Goal: Task Accomplishment & Management: Use online tool/utility

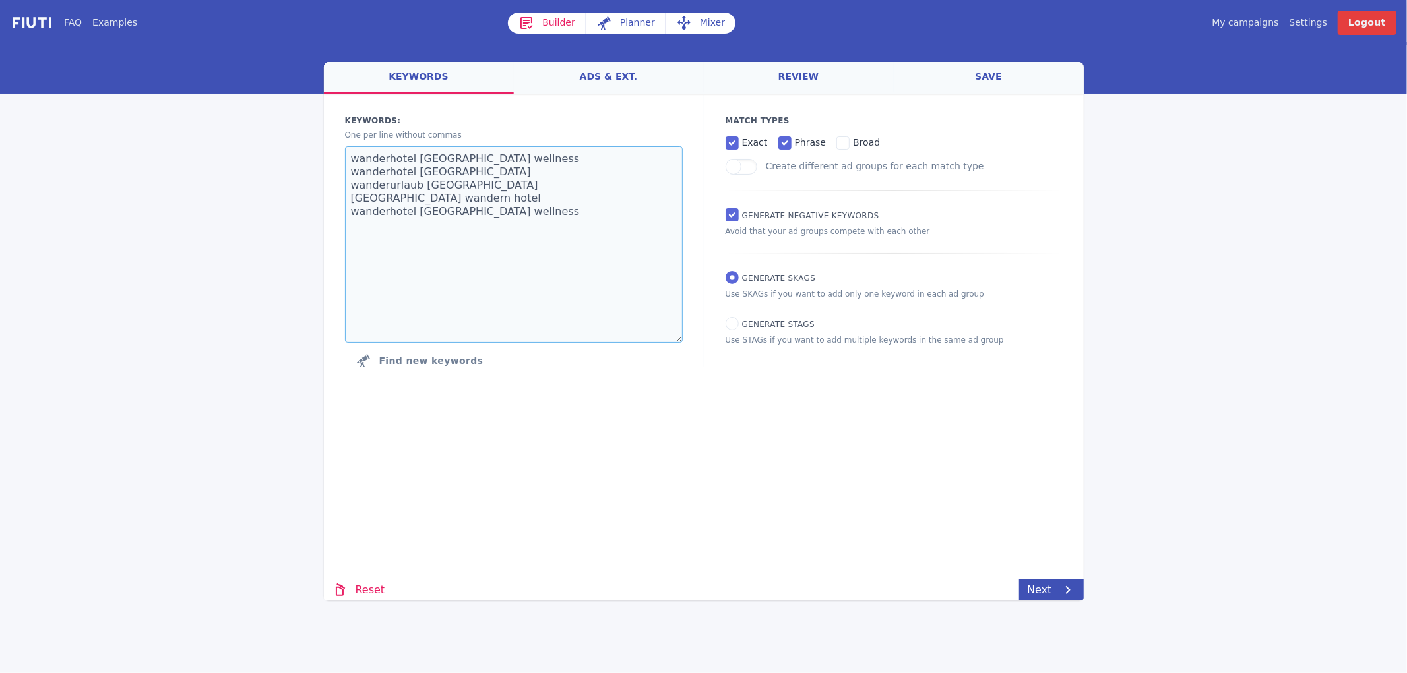
click at [446, 220] on textarea "wanderhotel [GEOGRAPHIC_DATA] wellness wanderhotel [GEOGRAPHIC_DATA] wanderurla…" at bounding box center [514, 244] width 338 height 197
paste textarea "sporthotel zoll"
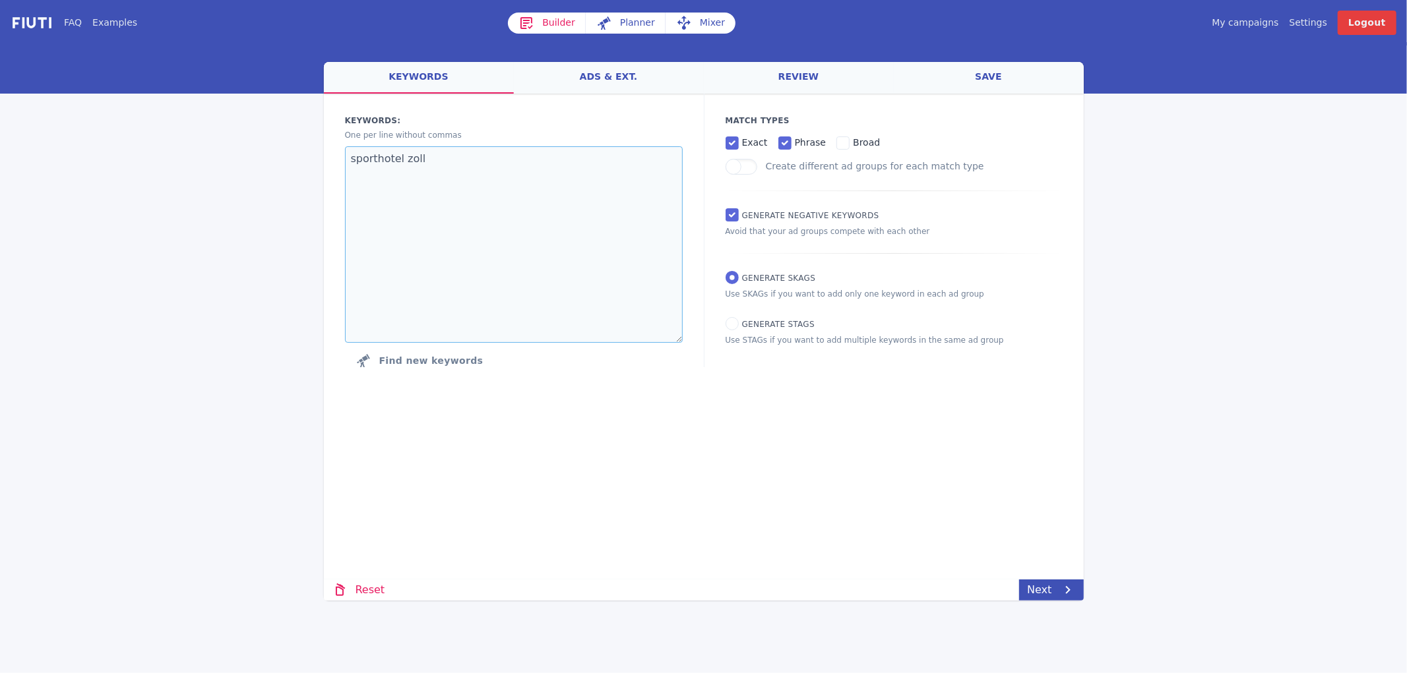
type textarea "sporthotel zoll"
click at [1263, 25] on link "My campaigns" at bounding box center [1244, 23] width 67 height 14
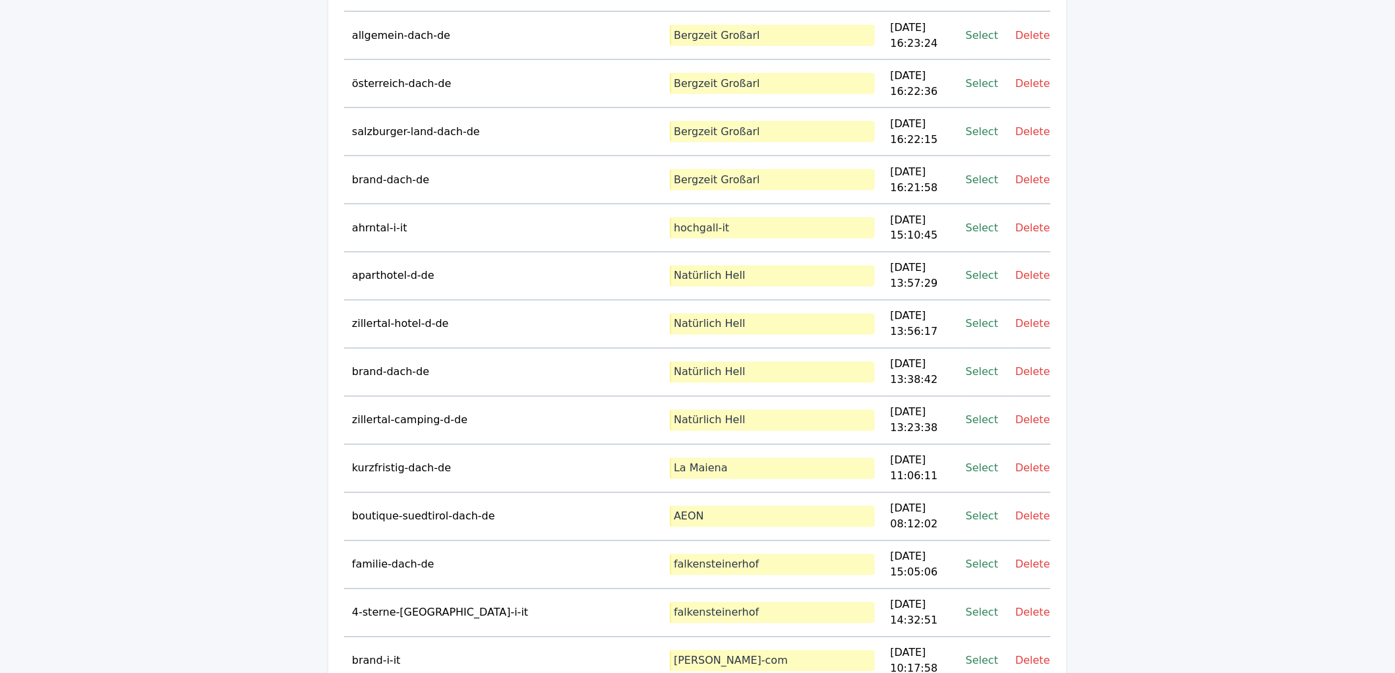
scroll to position [23382, 0]
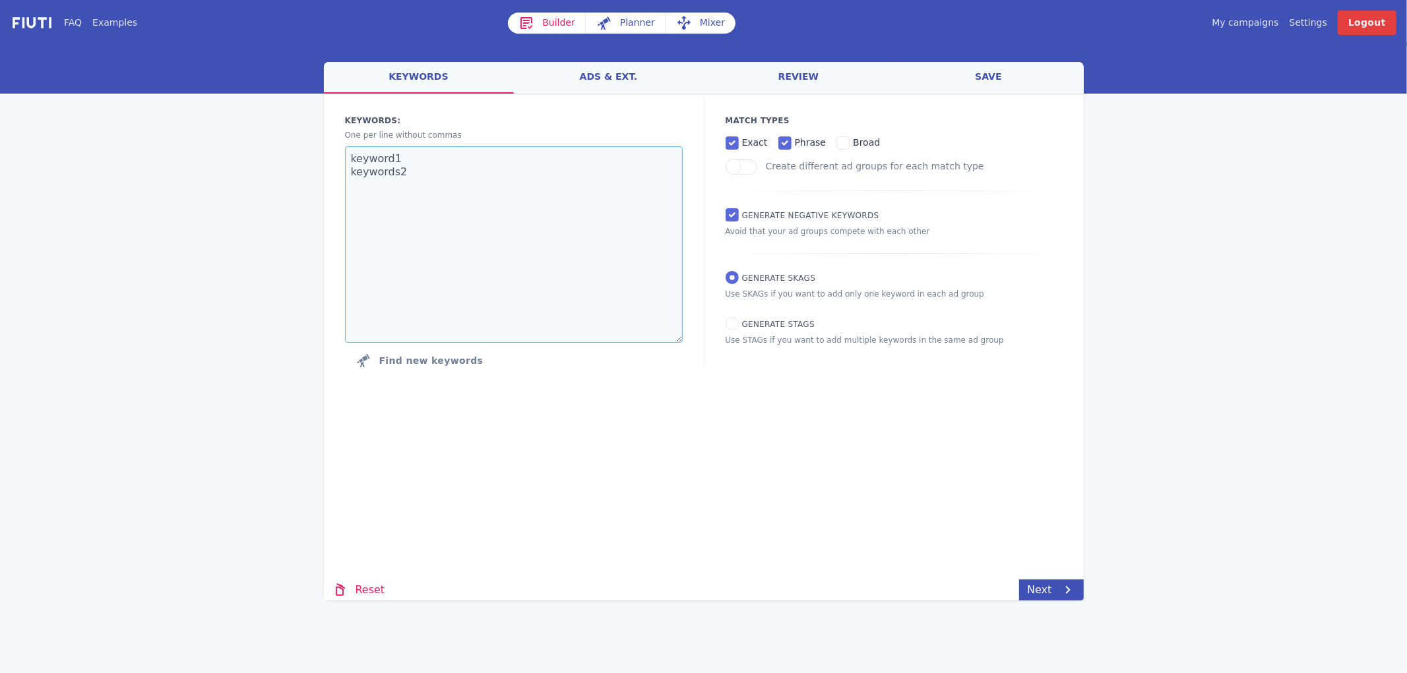
click at [530, 210] on textarea "keyword1 keywords2" at bounding box center [514, 244] width 338 height 197
paste textarea "sporthotel zoll"
type textarea "sporthotel zoll"
click at [1064, 582] on icon at bounding box center [1068, 590] width 16 height 16
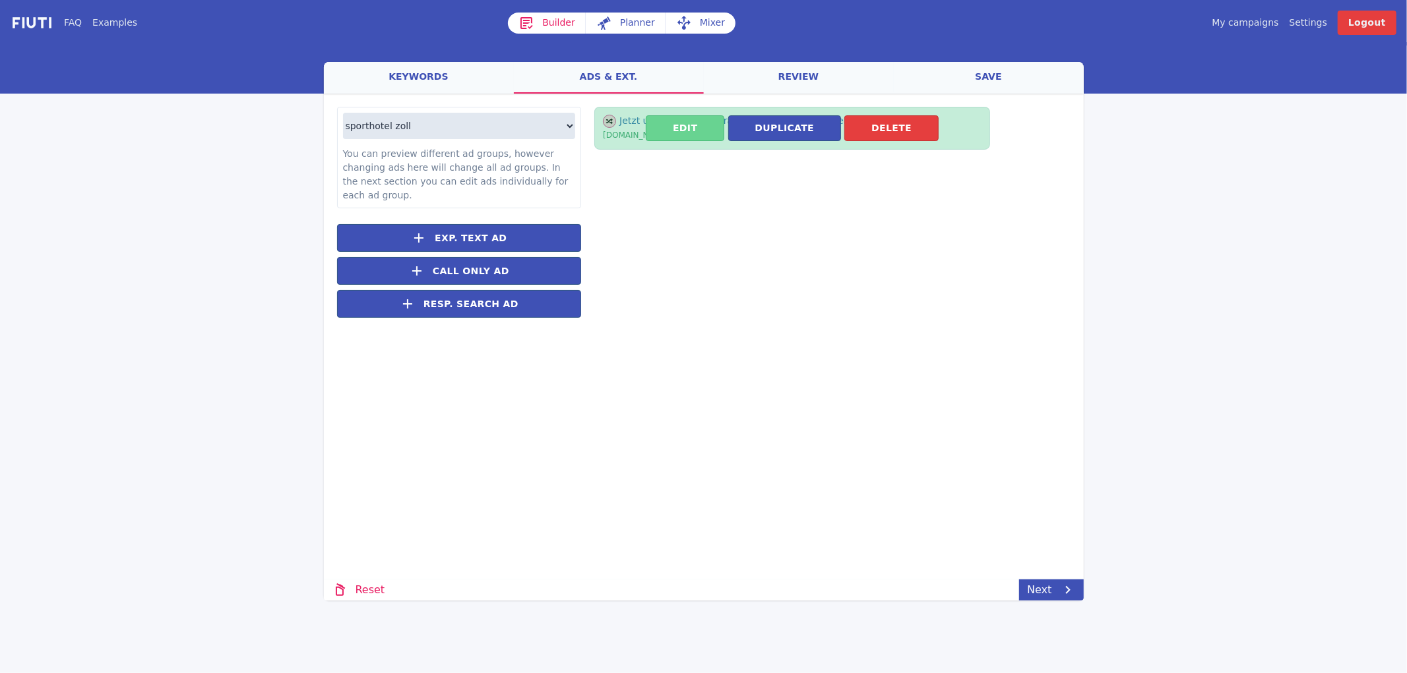
click at [693, 123] on button "Edit" at bounding box center [685, 128] width 78 height 26
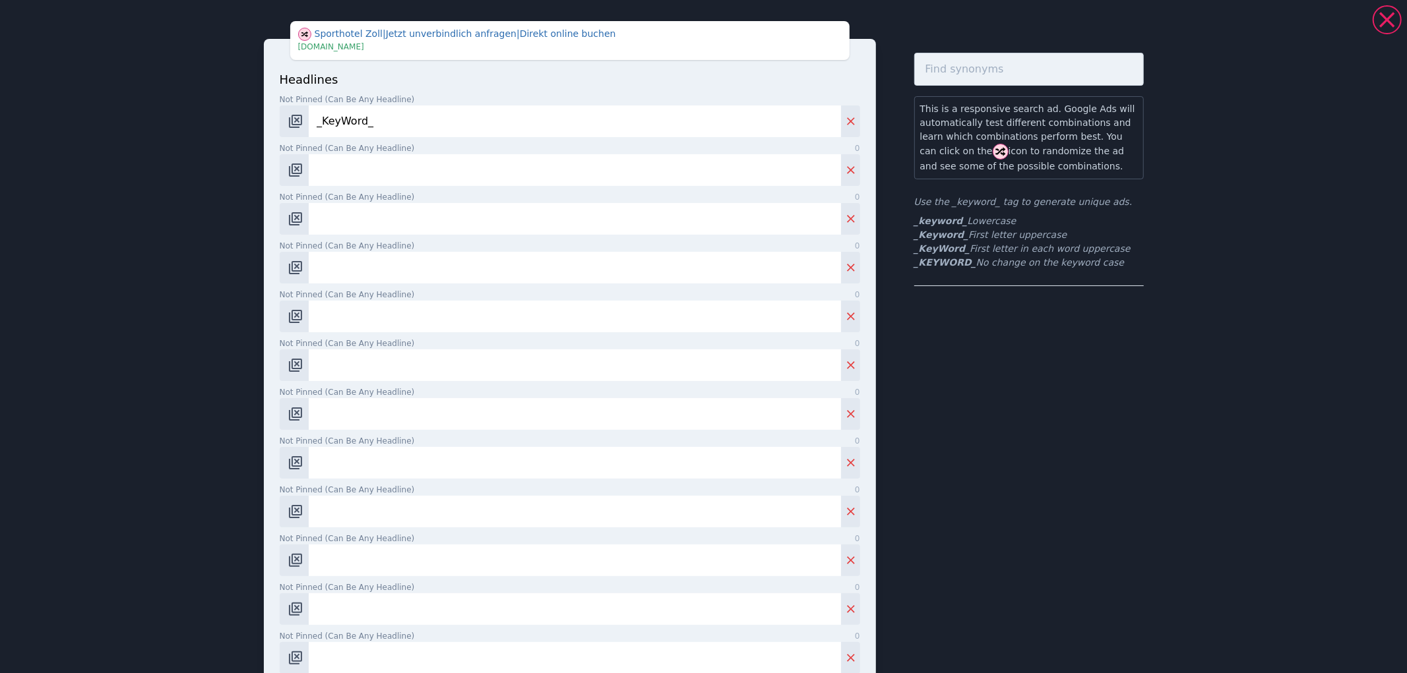
click at [357, 166] on input "Not pinned (Can be any headline) 0" at bounding box center [574, 170] width 531 height 32
paste input "Sporthotel Zoll Vipiteno"
type input "Sporthotel Zoll Vipiteno"
click at [390, 233] on input "Not pinned (Can be any headline) 0" at bounding box center [574, 219] width 531 height 32
paste input "4* Sporthotel Zoll"
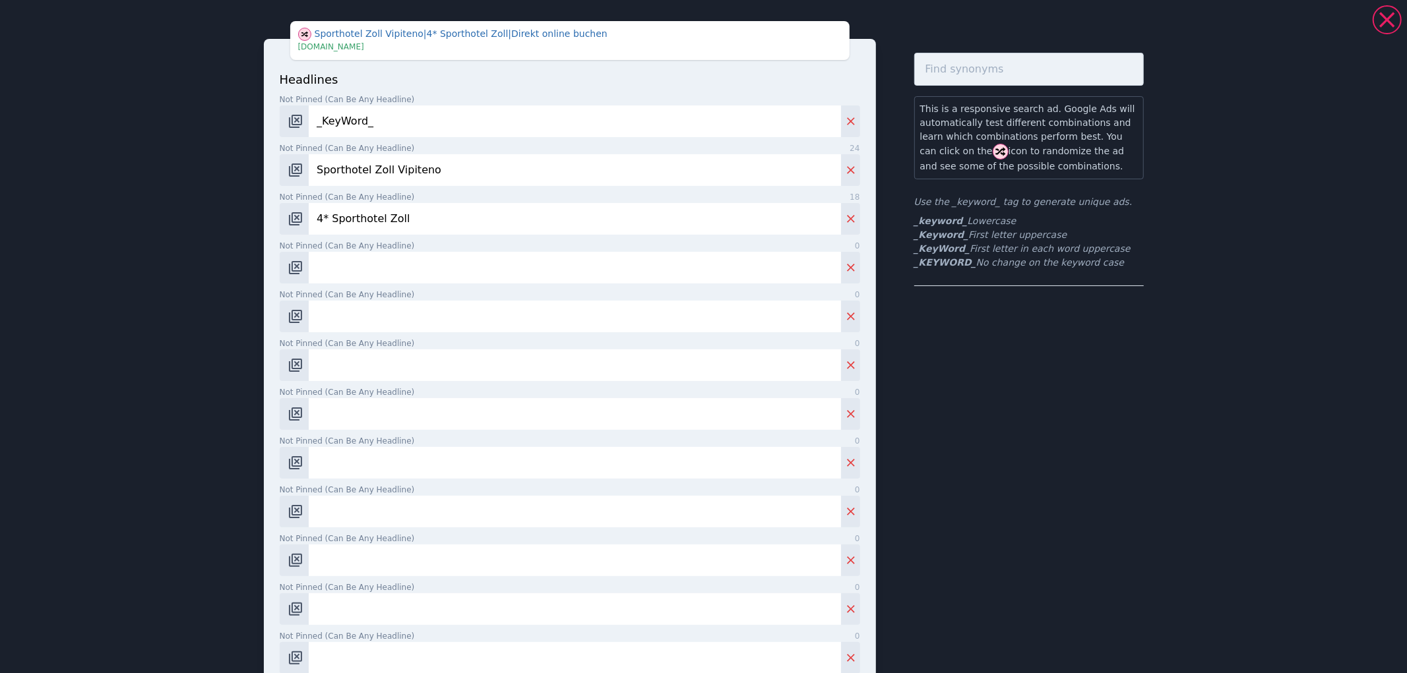
type input "4* Sporthotel Zoll"
click at [409, 270] on input "Not pinned (Can be any headline) 0" at bounding box center [574, 268] width 531 height 32
paste input "Sport & Wellness Hotel Zoll"
type input "Sport & Wellness Hotel Zoll"
click at [390, 320] on input "Not pinned (Can be any headline) 0" at bounding box center [574, 317] width 531 height 32
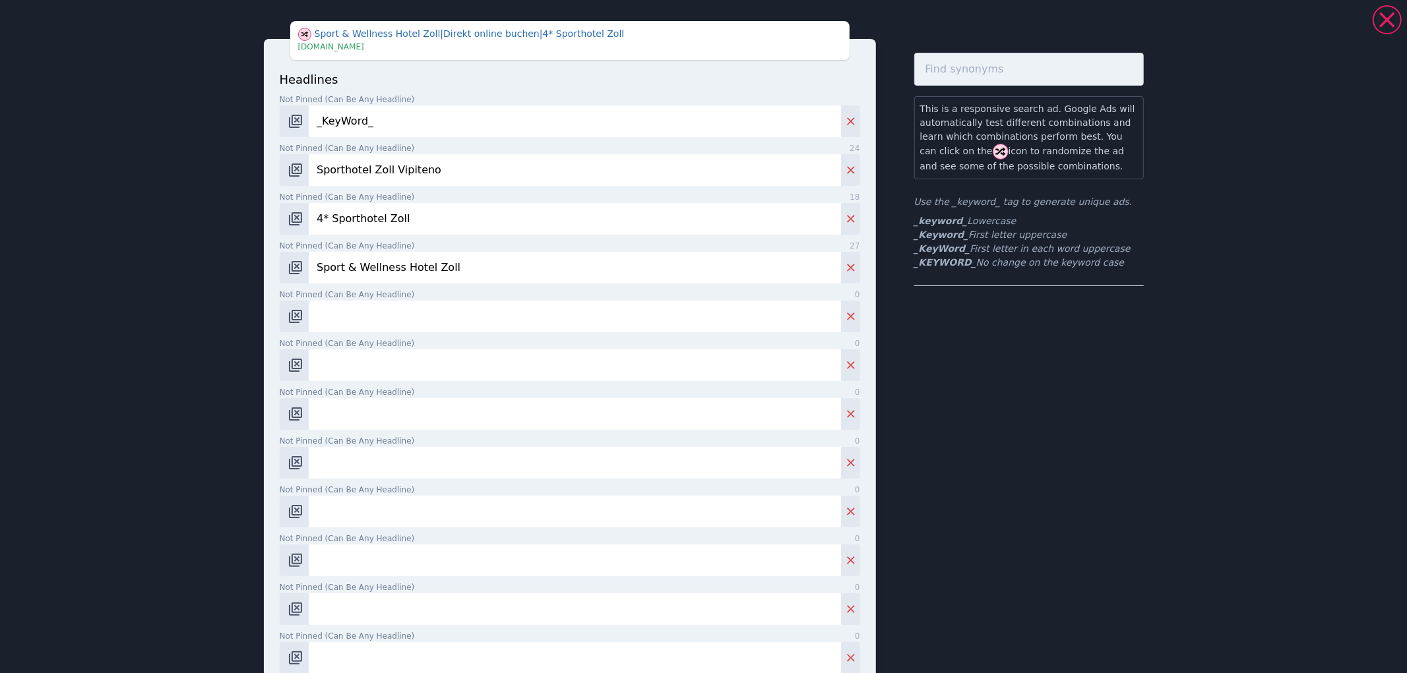
paste input "4* Hotel con [PERSON_NAME]"
type input "4* Hotel con [PERSON_NAME]"
drag, startPoint x: 394, startPoint y: 391, endPoint x: 386, endPoint y: 380, distance: 13.2
click at [394, 391] on label "Not pinned (Can be any headline) 0" at bounding box center [570, 392] width 580 height 12
click at [394, 398] on input "Not pinned (Can be any headline) 0" at bounding box center [574, 414] width 531 height 32
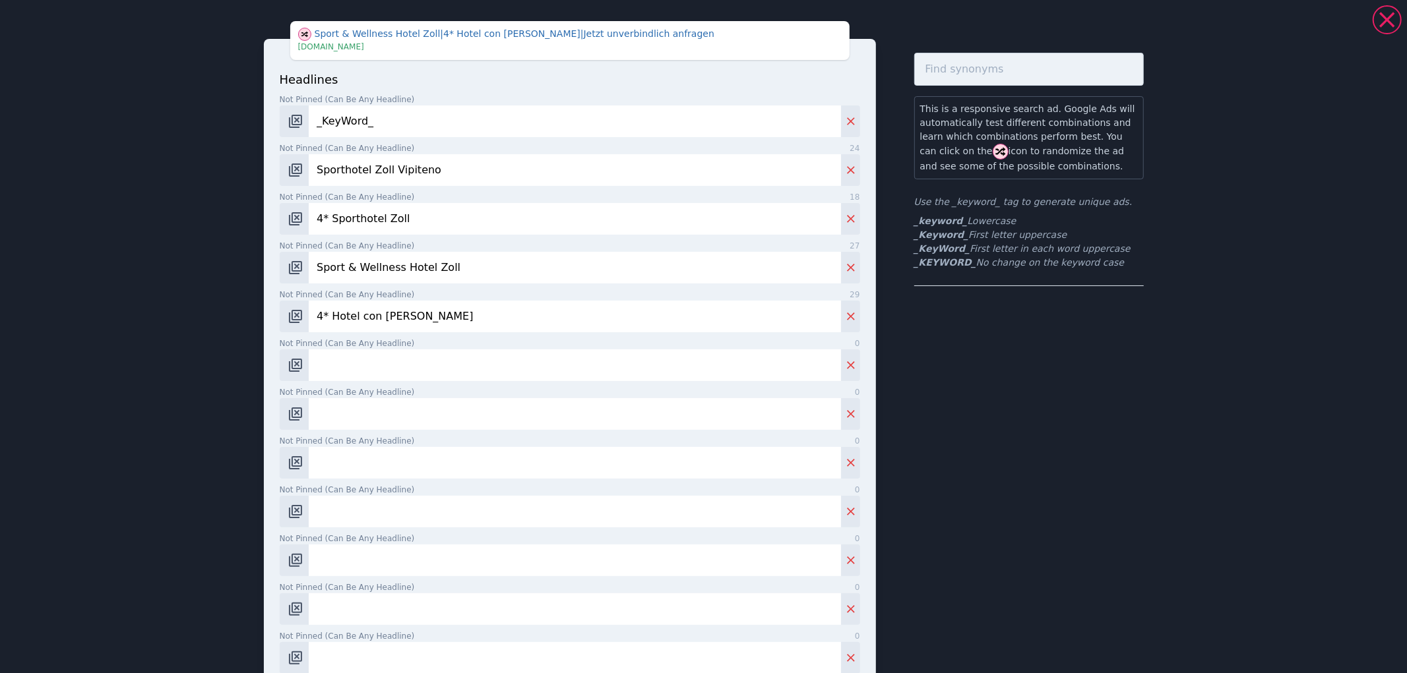
click at [373, 367] on input "Not pinned (Can be any headline) 0" at bounding box center [574, 365] width 531 height 32
paste input "Hotel con Palestra e Spa"
type input "Hotel con Palestra e Spa"
click at [367, 416] on input "Not pinned (Can be any headline) 0" at bounding box center [574, 414] width 531 height 32
paste input "Top Sport [GEOGRAPHIC_DATA]"
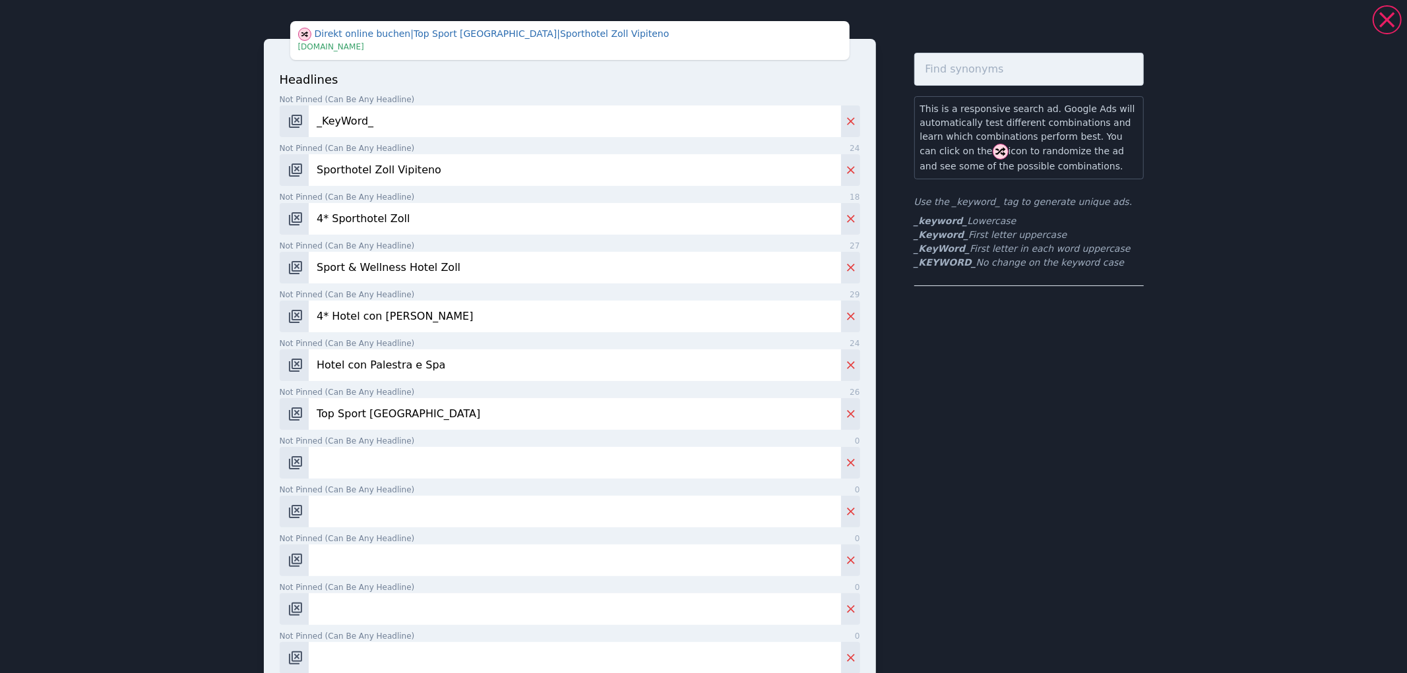
type input "Top Sport [GEOGRAPHIC_DATA]"
drag, startPoint x: 397, startPoint y: 471, endPoint x: 286, endPoint y: 472, distance: 110.8
click at [398, 471] on input "Not pinned (Can be any headline) 0" at bounding box center [574, 463] width 531 height 32
paste input "Paradiso Sport e Wellness"
type input "Paradiso Sport e Wellness"
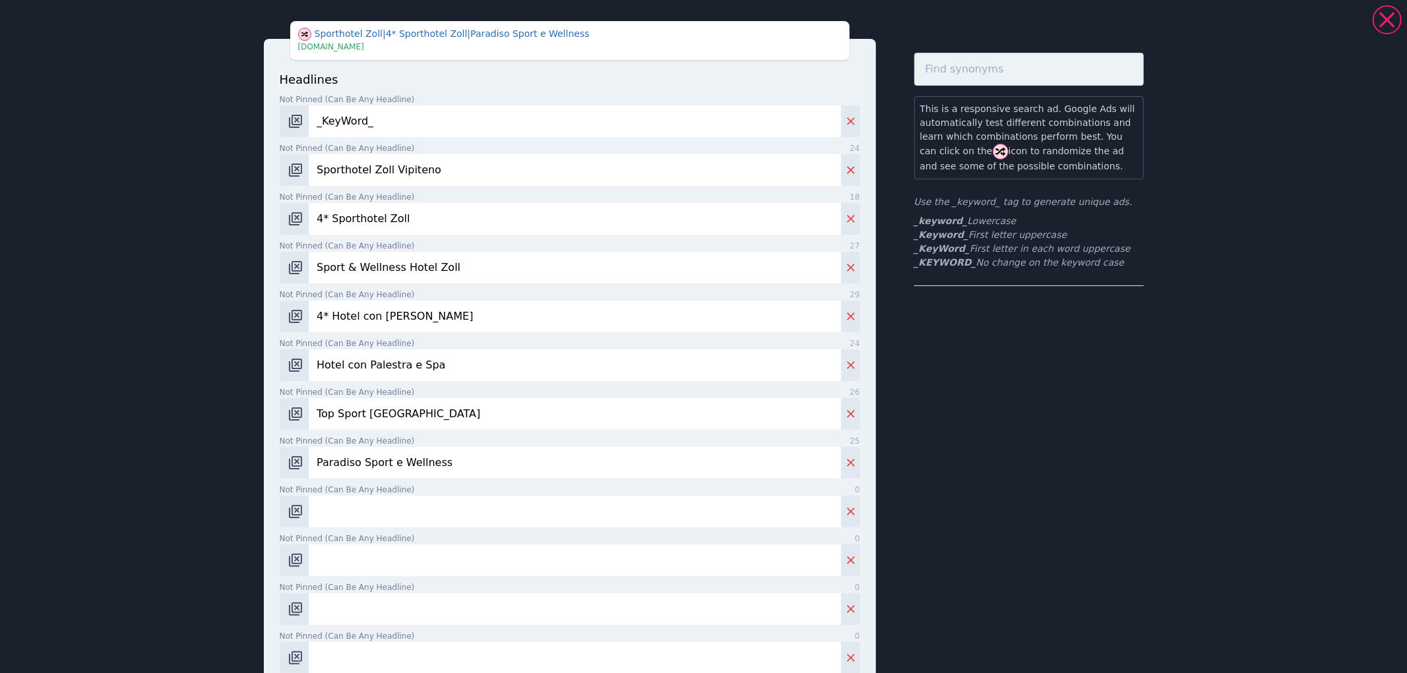
drag, startPoint x: 367, startPoint y: 522, endPoint x: 360, endPoint y: 522, distance: 6.6
click at [367, 522] on input "Not pinned (Can be any headline) 0" at bounding box center [574, 512] width 531 height 32
paste input "Vacanza Sportiva in [GEOGRAPHIC_DATA]"
type input "Vacanza Sportiva in [GEOGRAPHIC_DATA]"
click at [392, 570] on input "Not pinned (Can be any headline) 0" at bounding box center [574, 561] width 531 height 32
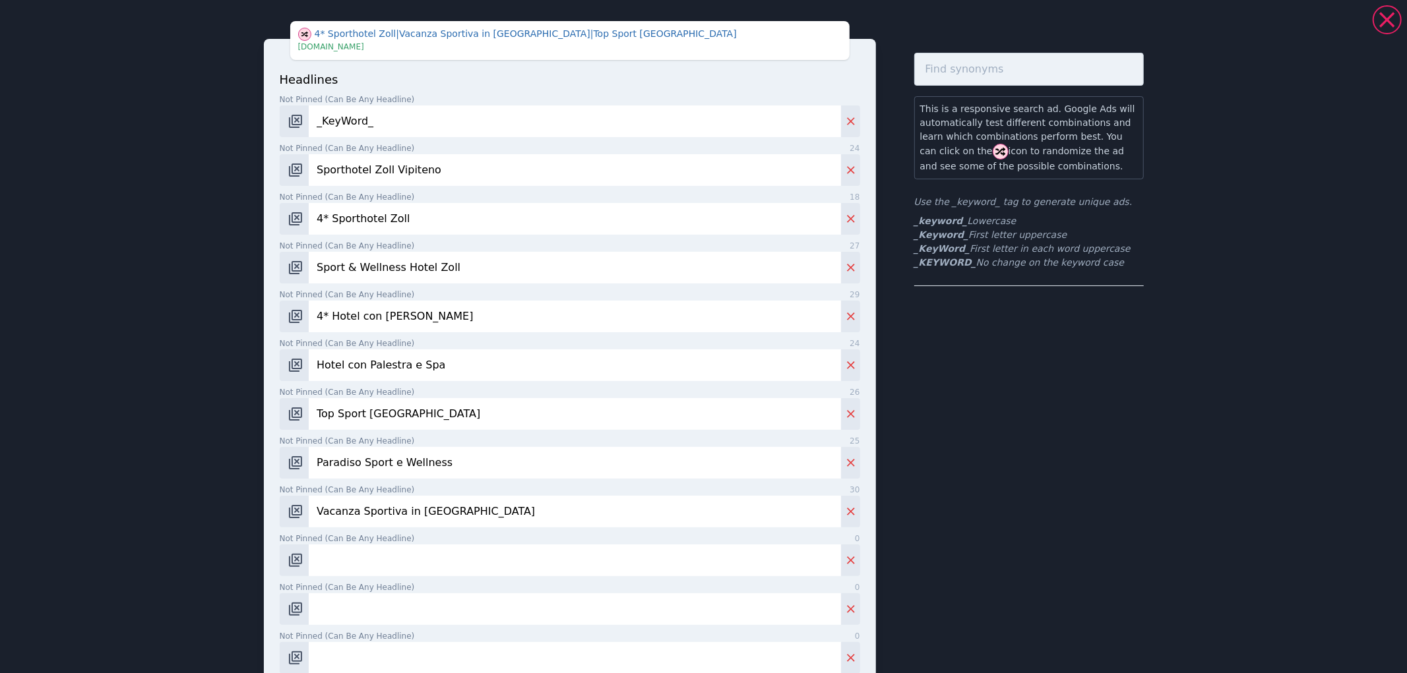
paste input "Con Campo da Tennis e Paddel"
type input "Con Campo da Tennis e Paddel"
click at [429, 611] on input "Not pinned (Can be any headline) 0" at bounding box center [574, 609] width 531 height 32
paste input "Hotel con Arrampicata Indoor"
type input "Hotel con Arrampicata Indoor"
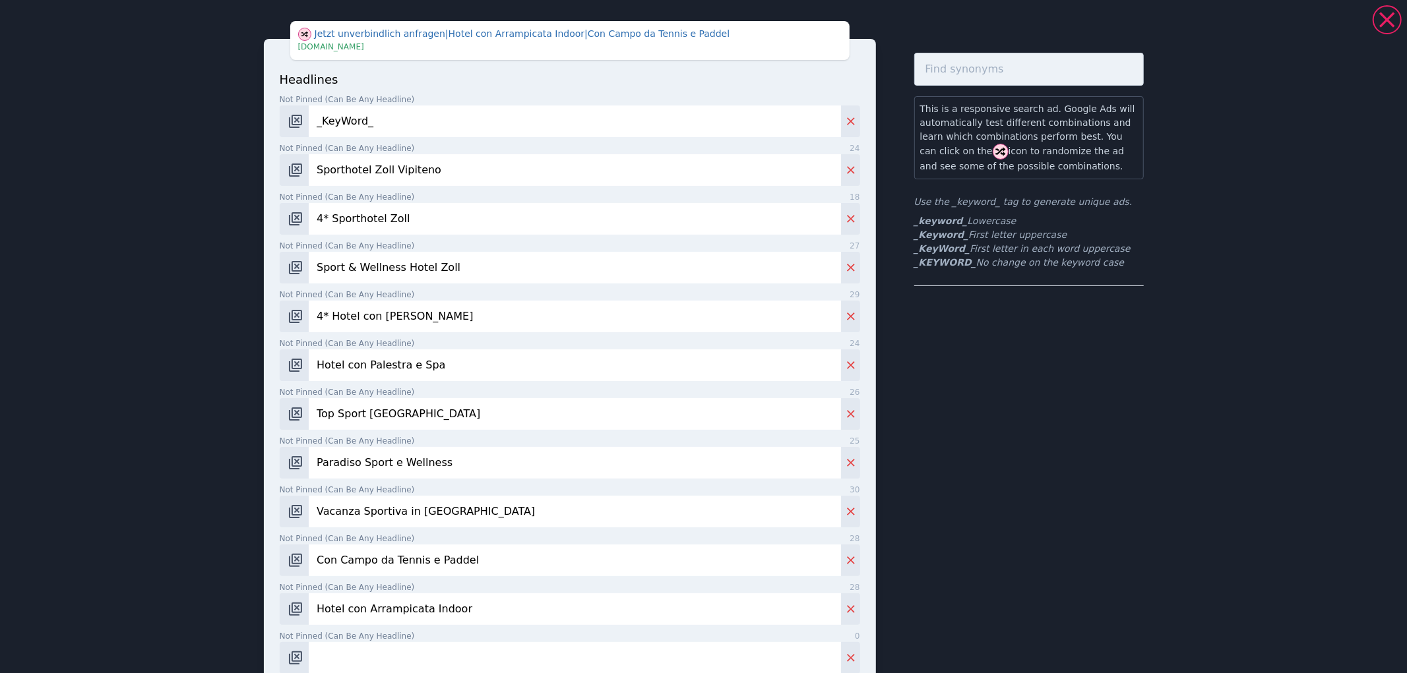
click at [450, 661] on input "Not pinned (Can be any headline) 0" at bounding box center [574, 658] width 531 height 32
paste input "[GEOGRAPHIC_DATA] in [GEOGRAPHIC_DATA]"
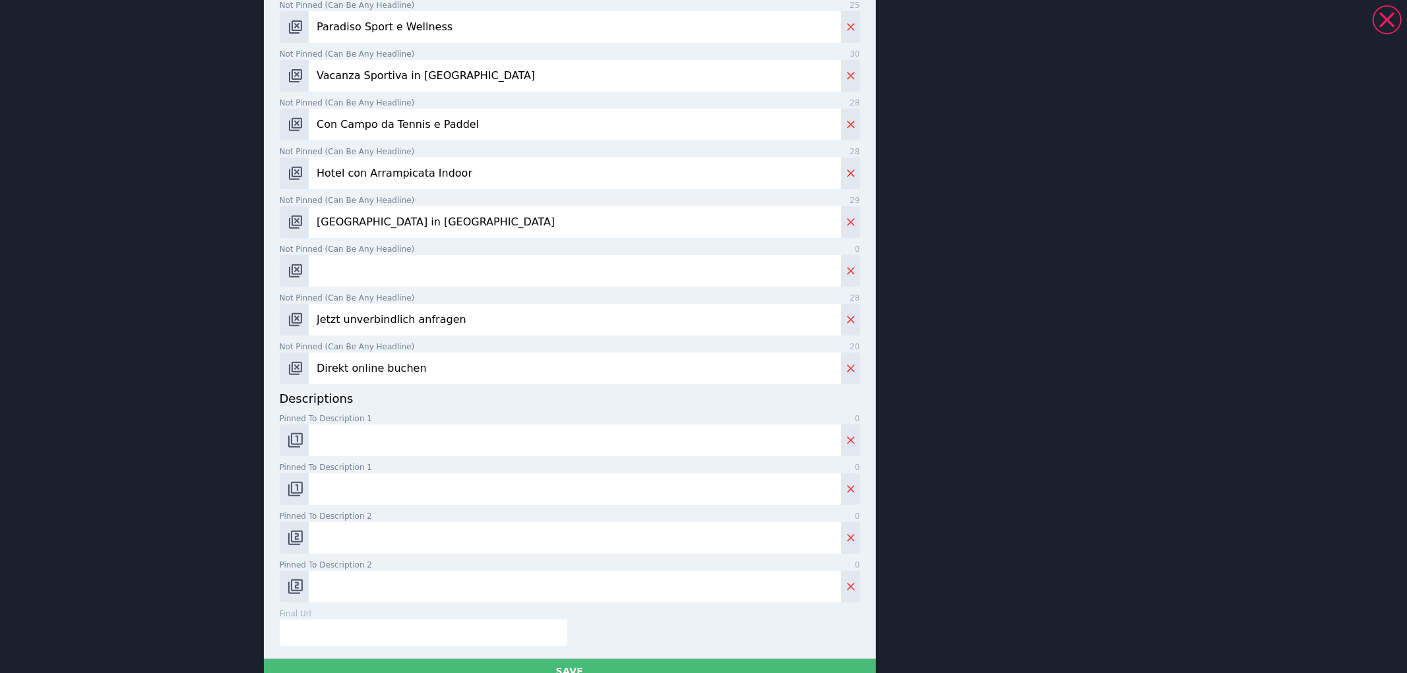
scroll to position [439, 0]
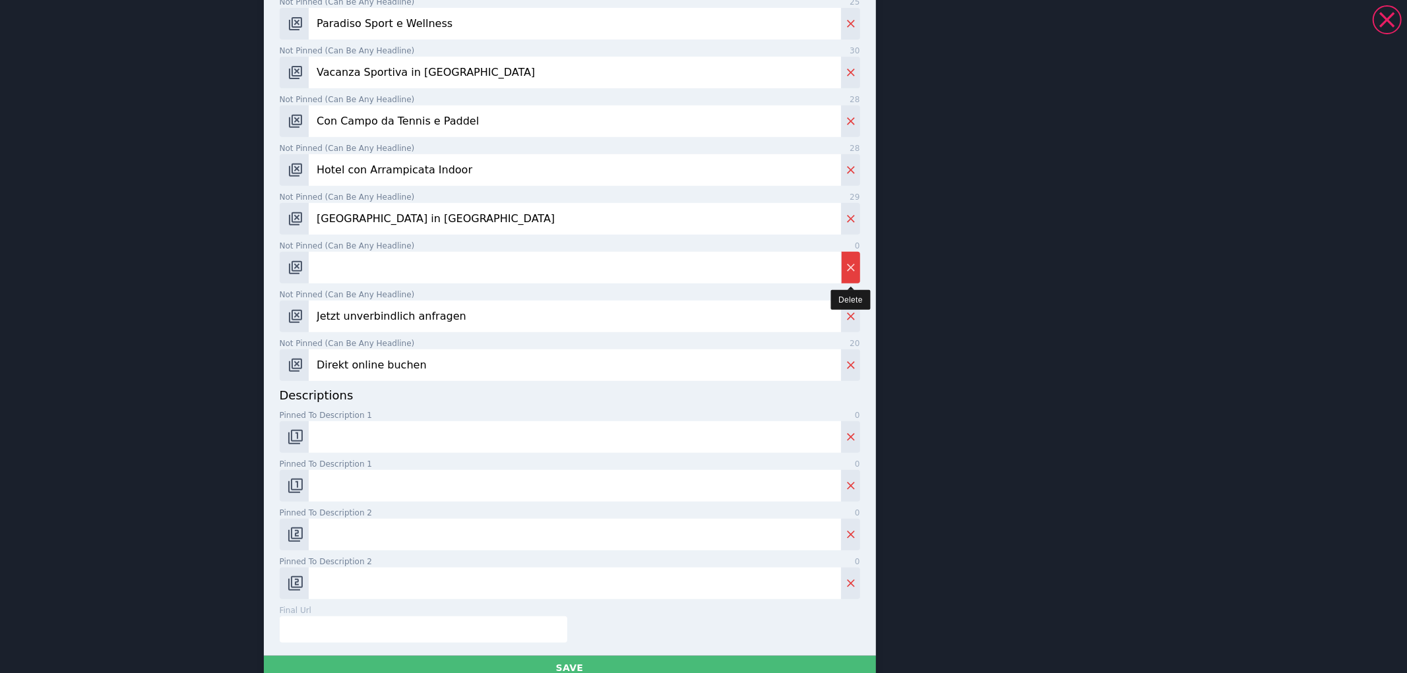
type input "[GEOGRAPHIC_DATA] in [GEOGRAPHIC_DATA]"
click at [841, 280] on button "Delete" at bounding box center [850, 268] width 19 height 32
type input "Jetzt unverbindlich anfragen"
type input "Direkt online buchen"
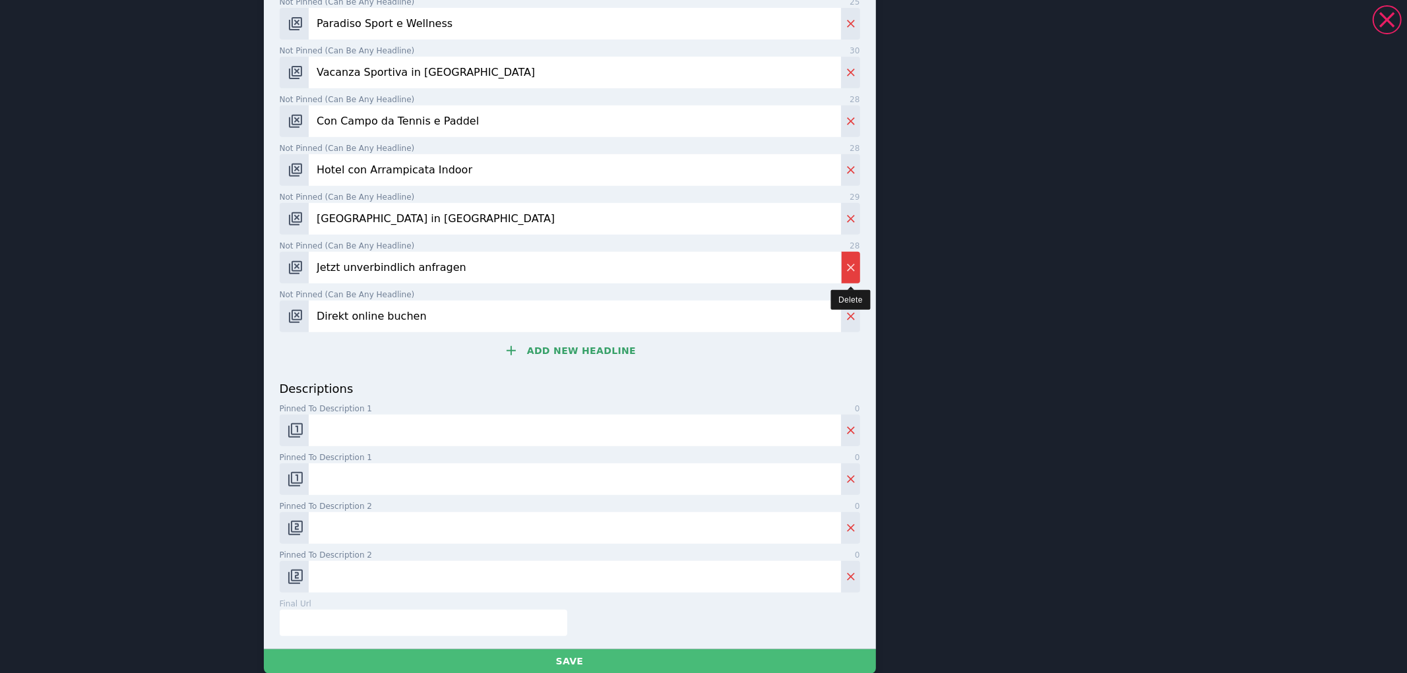
click at [841, 280] on button "Delete" at bounding box center [850, 268] width 19 height 32
type input "Direkt online buchen"
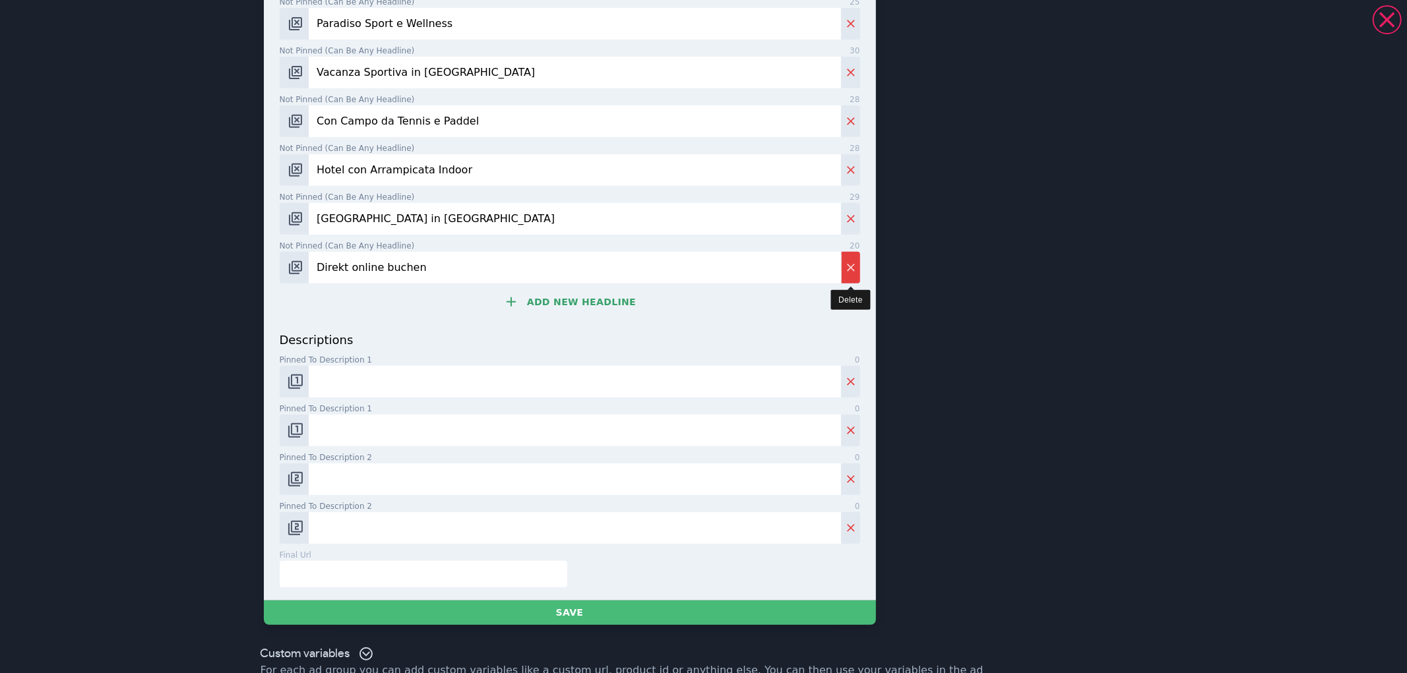
click at [841, 280] on button "Delete" at bounding box center [850, 268] width 19 height 32
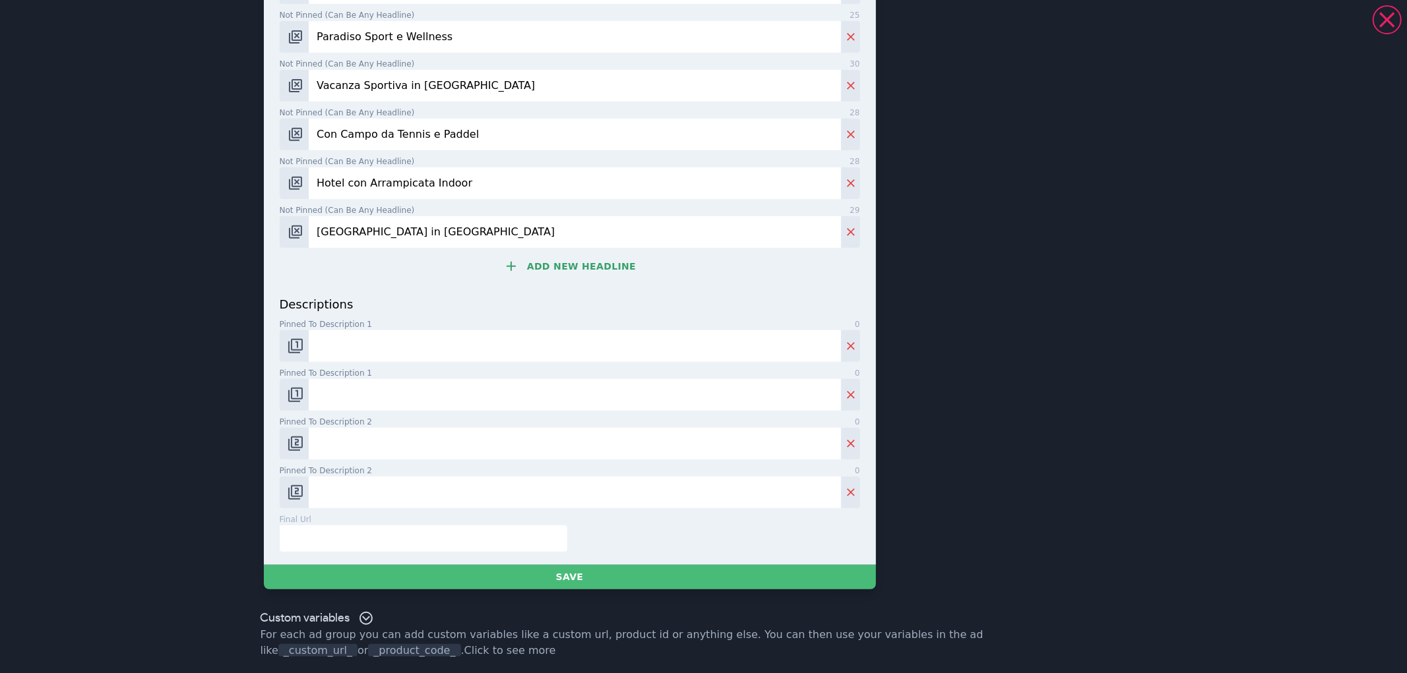
click at [509, 349] on input "Pinned to description 1 0" at bounding box center [574, 346] width 531 height 32
paste input "Sporthotel Zoll è il paradiso per sportivi con palestra e piscina in [GEOGRAPHI…"
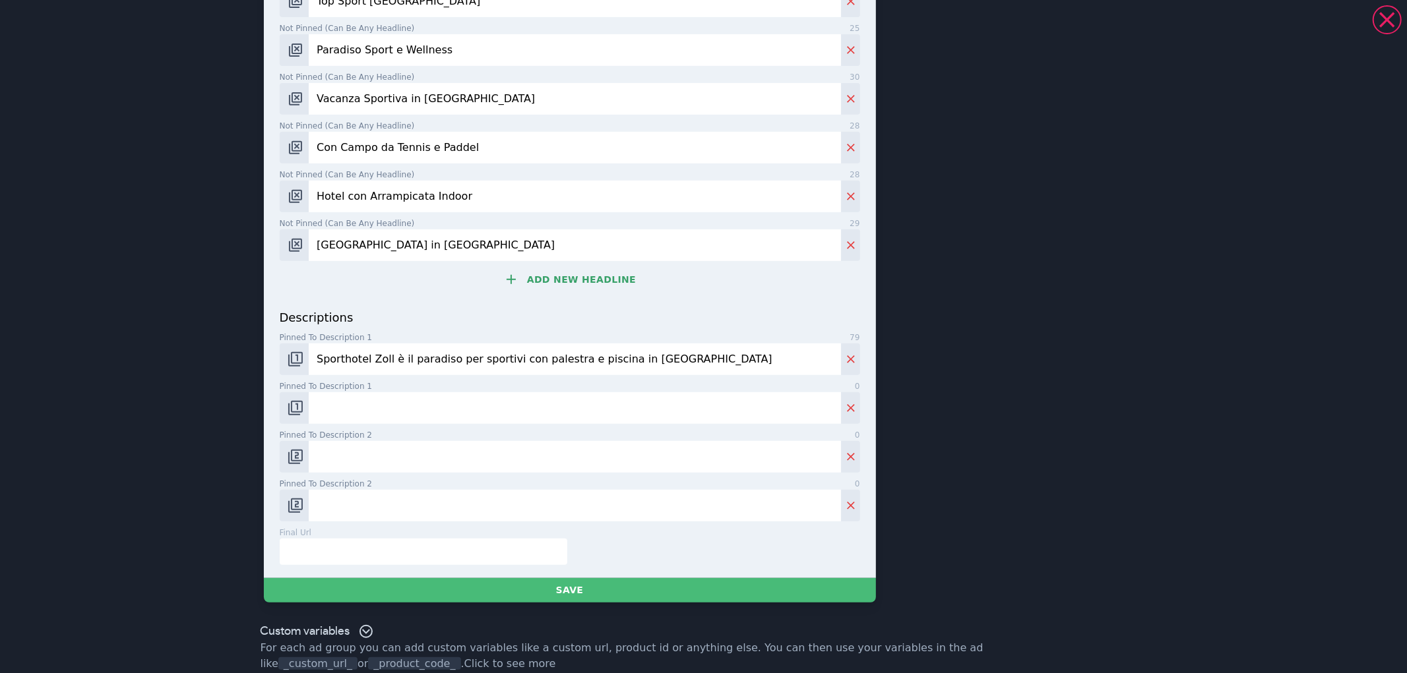
scroll to position [439, 0]
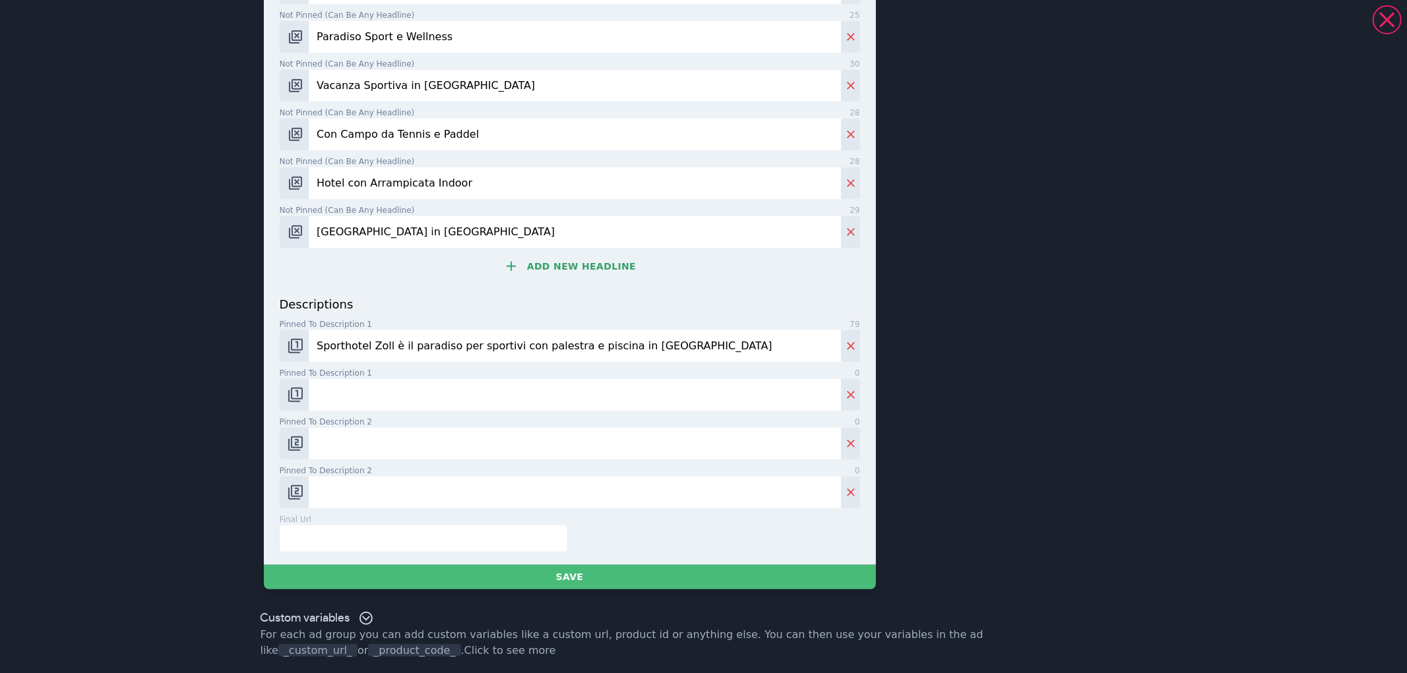
type input "Sporthotel Zoll è il paradiso per sportivi con palestra e piscina in [GEOGRAPHI…"
click at [393, 380] on input "Pinned to description 1 0" at bounding box center [574, 395] width 531 height 32
paste input "Tra palestra, piscina e arrampicata [PERSON_NAME] vacanza al [GEOGRAPHIC_DATA] …"
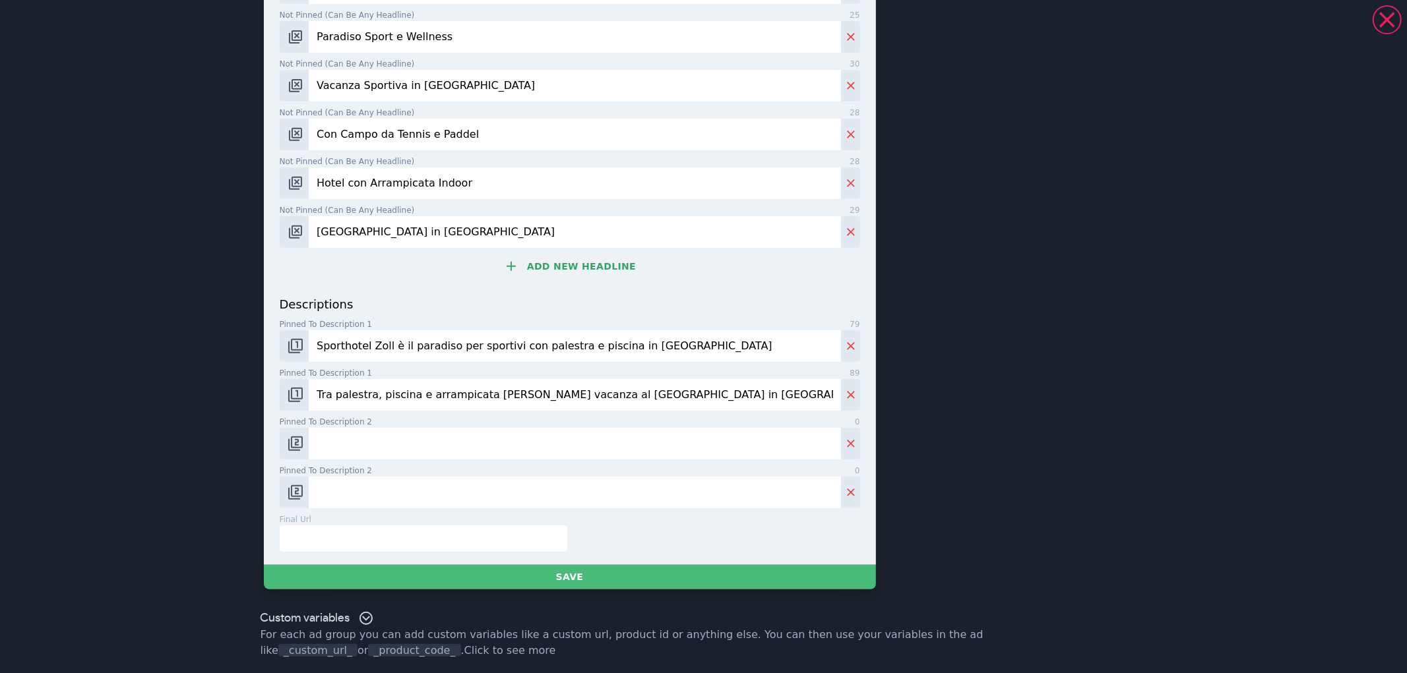
type input "Tra palestra, piscina e arrampicata [PERSON_NAME] vacanza al [GEOGRAPHIC_DATA] …"
click at [389, 447] on input "Pinned to description 2 0" at bounding box center [574, 444] width 531 height 32
paste input "[PERSON_NAME] muscolare garantito con spa moderna e tecnologie avanzate. Richie…"
type input "[PERSON_NAME] muscolare garantito con spa moderna e tecnologie avanzate. Richie…"
click at [396, 434] on input "Pinned to description 2 0" at bounding box center [574, 444] width 531 height 32
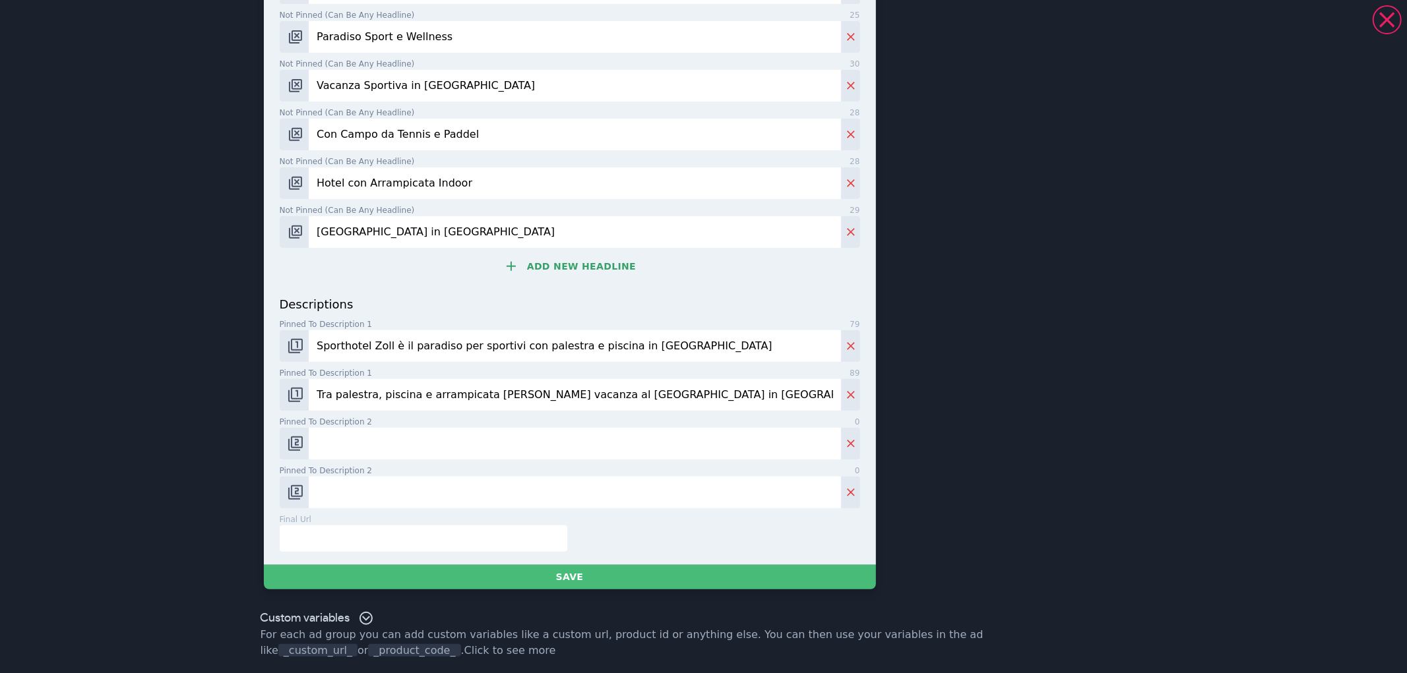
paste input "Palestra professionale con attrezzi moderni per allenarti al massimo livello. R…"
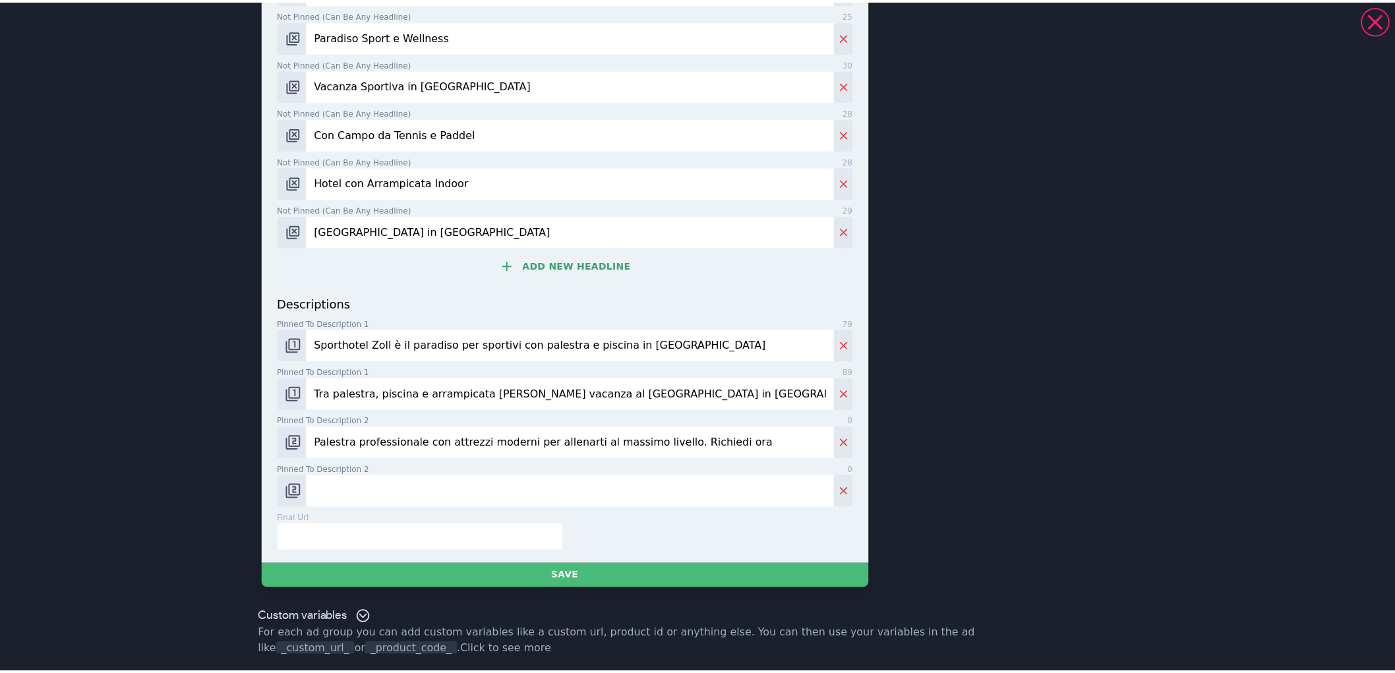
scroll to position [452, 0]
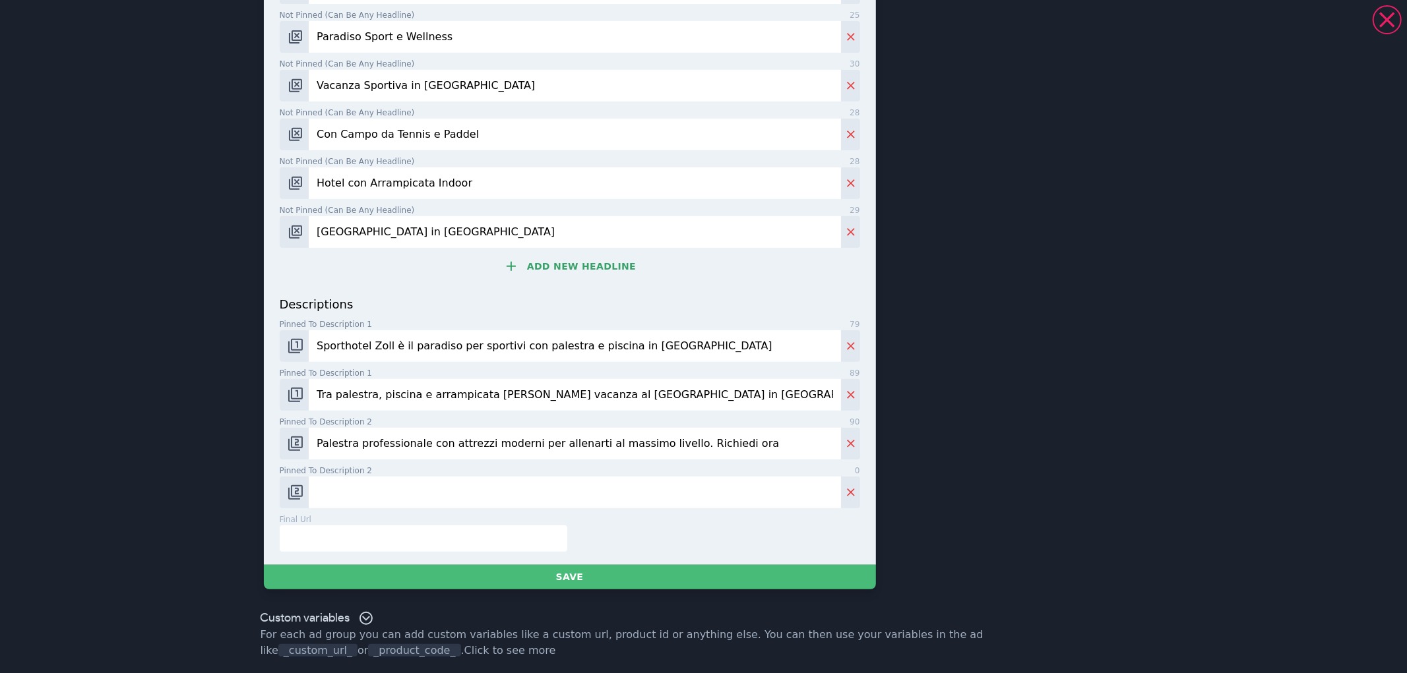
type input "Palestra professionale con attrezzi moderni per allenarti al massimo livello. R…"
click at [483, 500] on input "Pinned to description 2 0" at bounding box center [574, 493] width 531 height 32
paste input "Coaching personalizzato in palestra e trattamenti wellness per ricaricare energ…"
type input "Coaching personalizzato in palestra e trattamenti wellness per ricaricare energ…"
click at [412, 541] on input "text" at bounding box center [424, 539] width 288 height 26
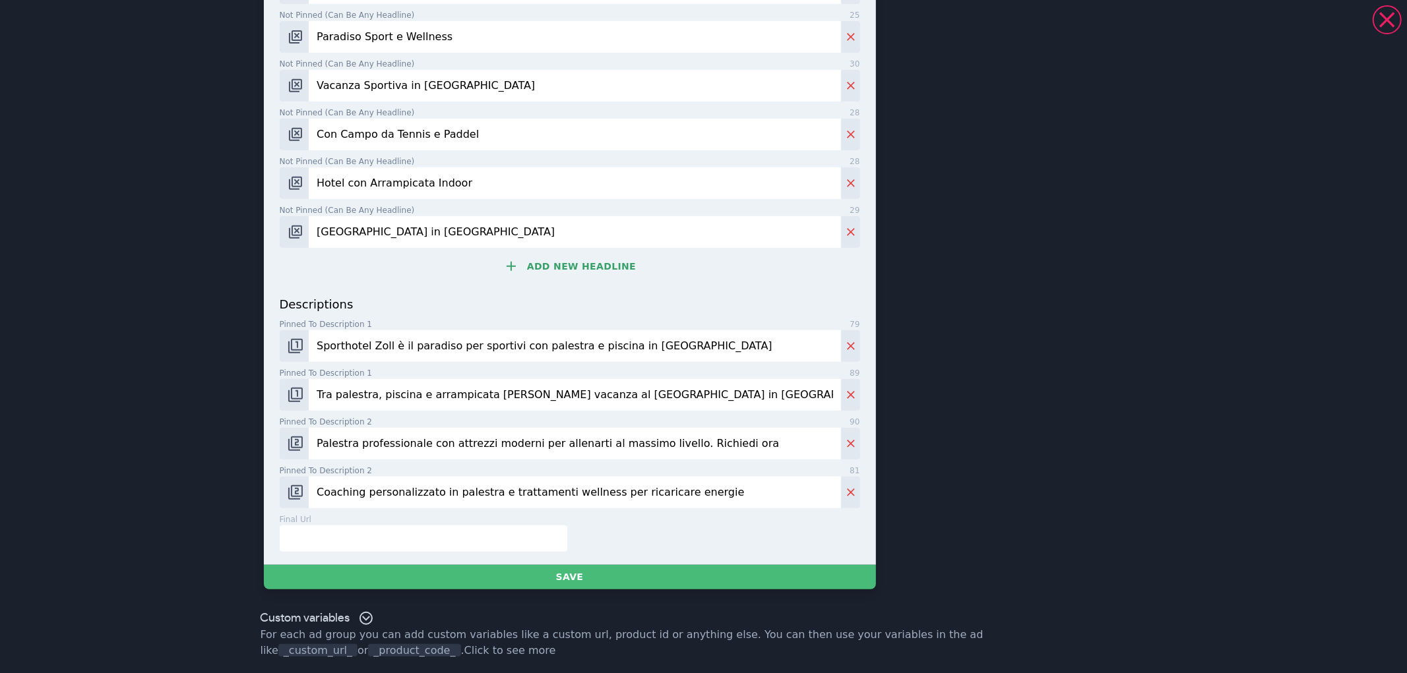
click at [156, 457] on div "Vacanza Sportiva in [GEOGRAPHIC_DATA] | Sporthotel Zoll Vipiteno | [GEOGRAPHIC_…" at bounding box center [703, 336] width 1407 height 673
click at [306, 537] on input "text" at bounding box center [424, 539] width 288 height 26
drag, startPoint x: 185, startPoint y: 498, endPoint x: 175, endPoint y: 496, distance: 10.1
click at [181, 497] on div "Vacanza Sportiva in [GEOGRAPHIC_DATA] | Sporthotel Zoll Vipiteno | [GEOGRAPHIC_…" at bounding box center [703, 336] width 1407 height 673
click at [347, 548] on input "text" at bounding box center [424, 539] width 288 height 26
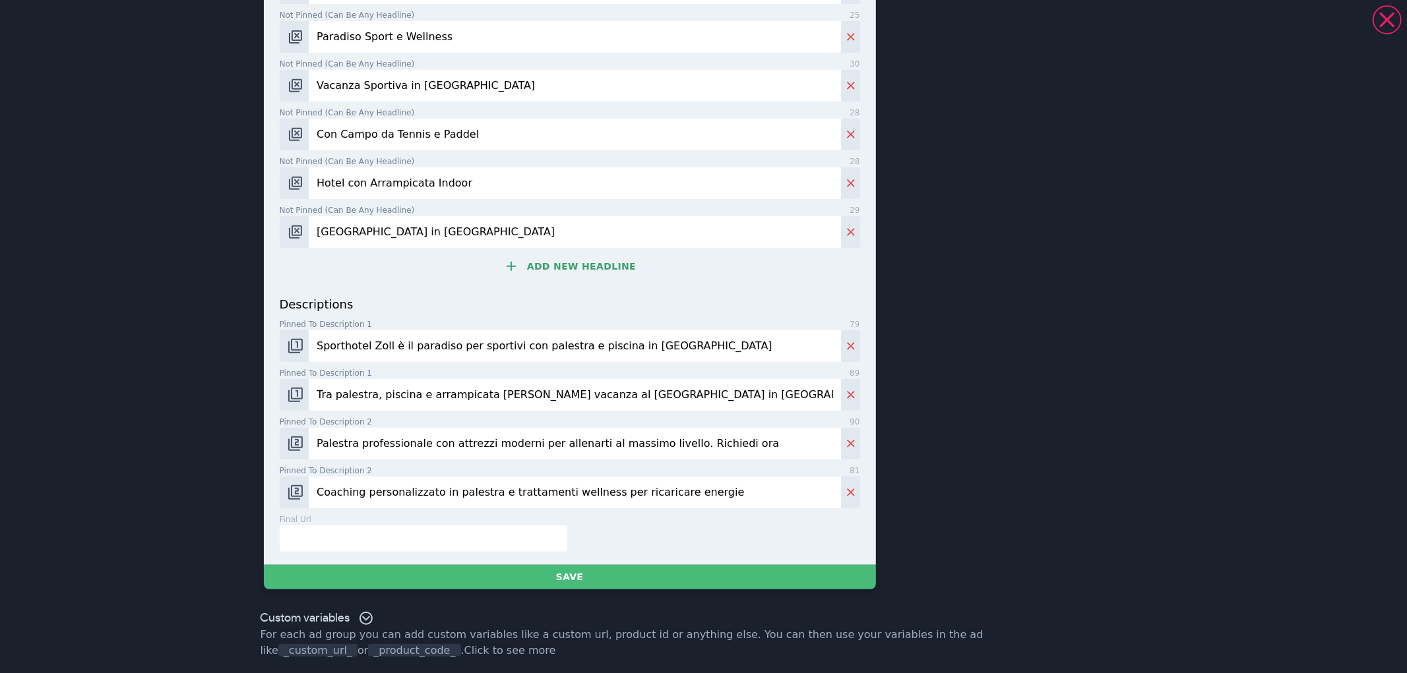
click at [372, 549] on input "text" at bounding box center [424, 539] width 288 height 26
paste input "[URL][DOMAIN_NAME]"
type input "[URL][DOMAIN_NAME]"
click at [413, 495] on input "Coaching personalizzato in palestra e trattamenti wellness per ricaricare energ…" at bounding box center [574, 493] width 531 height 32
paste input "Performance sportive di alto livello con rigenerazione garantita in spa e pisci…"
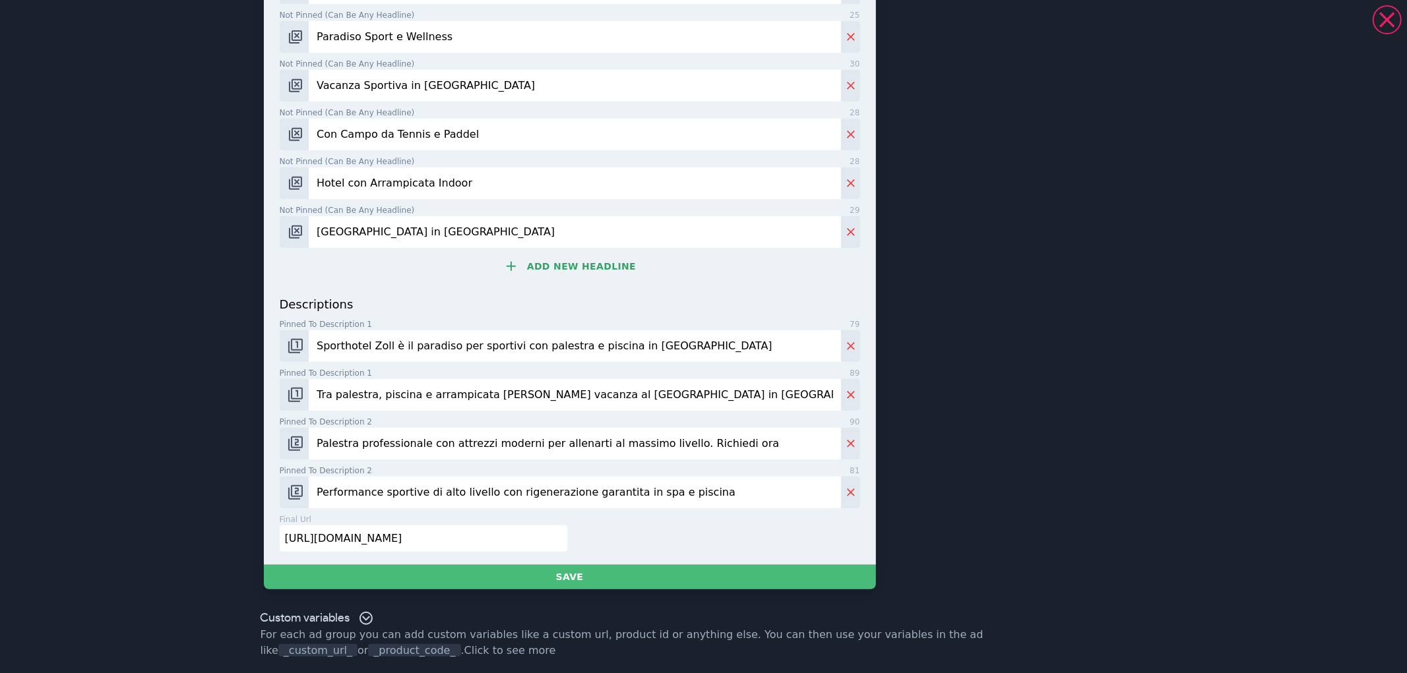
type input "Performance sportive di alto livello con rigenerazione garantita in spa e pisci…"
click at [421, 428] on input "Palestra professionale con attrezzi moderni per allenarti al massimo livello. R…" at bounding box center [574, 444] width 531 height 32
paste input "Coaching personalizzato in palestra e trattamenti wellness per ricaricare energ…"
type input "Coaching personalizzato in palestra e trattamenti wellness per ricaricare energ…"
drag, startPoint x: 1062, startPoint y: 409, endPoint x: 1052, endPoint y: 409, distance: 9.3
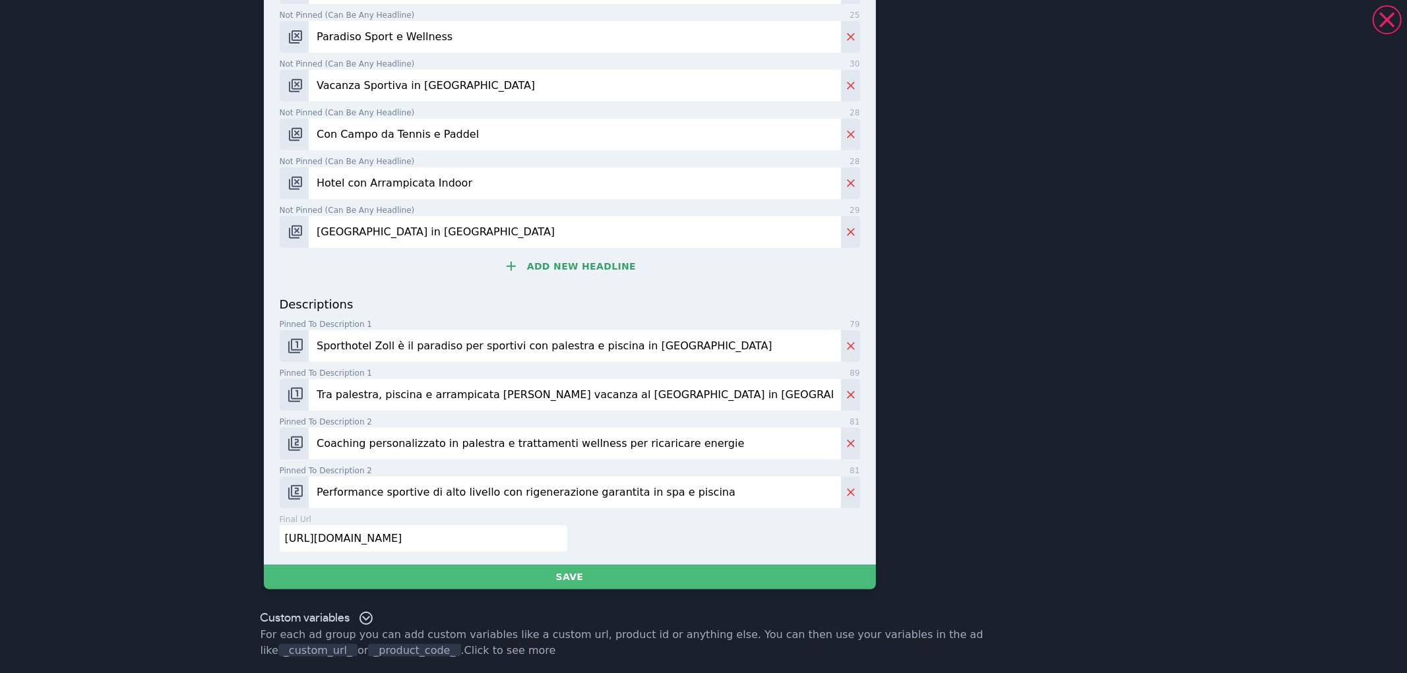
click at [1060, 409] on div "This is a responsive search ad. Google Ads will automatically test different co…" at bounding box center [1028, 94] width 229 height 989
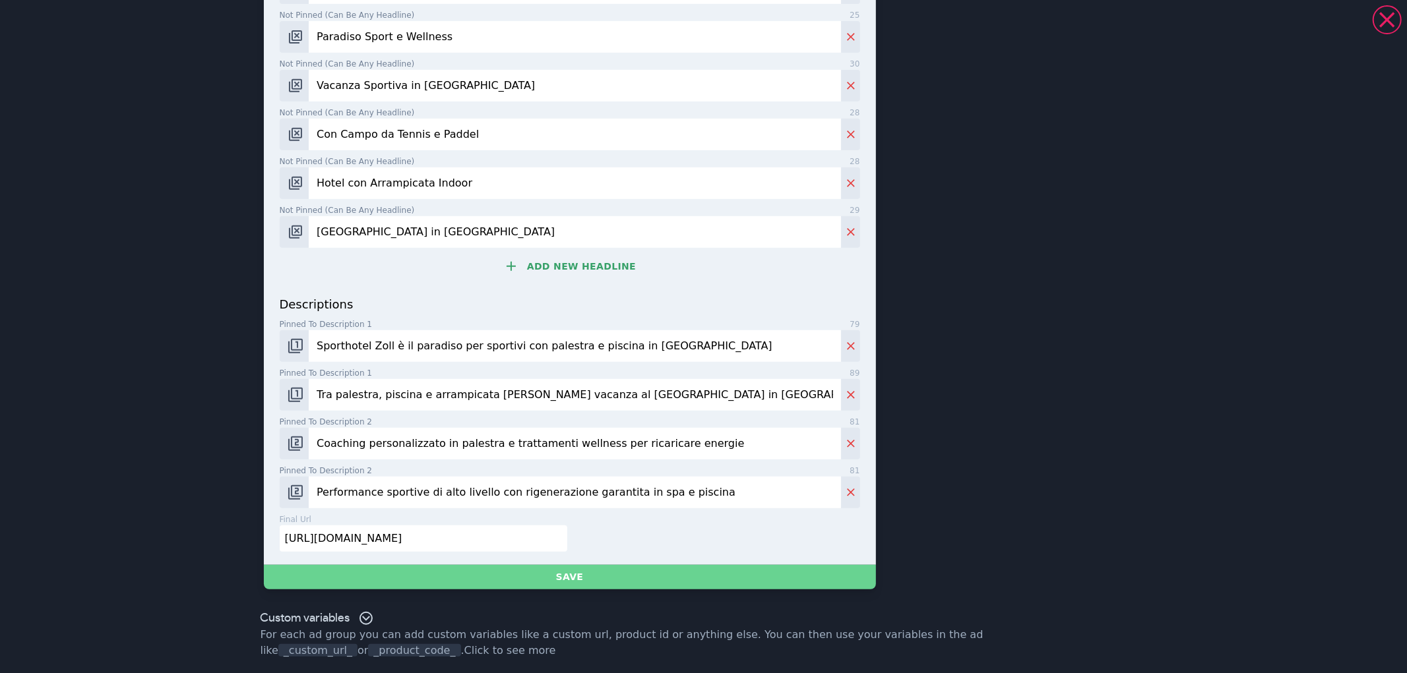
click at [558, 585] on button "Save" at bounding box center [570, 577] width 612 height 24
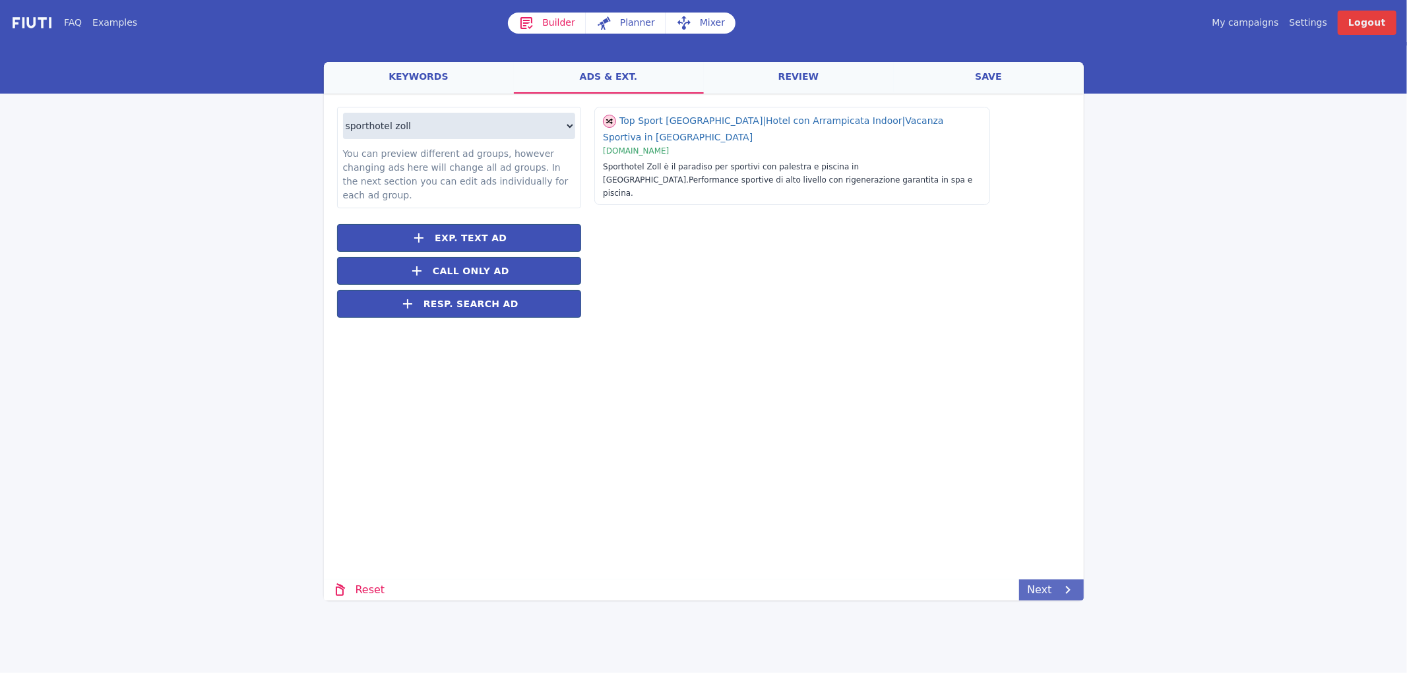
click at [1056, 588] on link "Next" at bounding box center [1051, 590] width 64 height 21
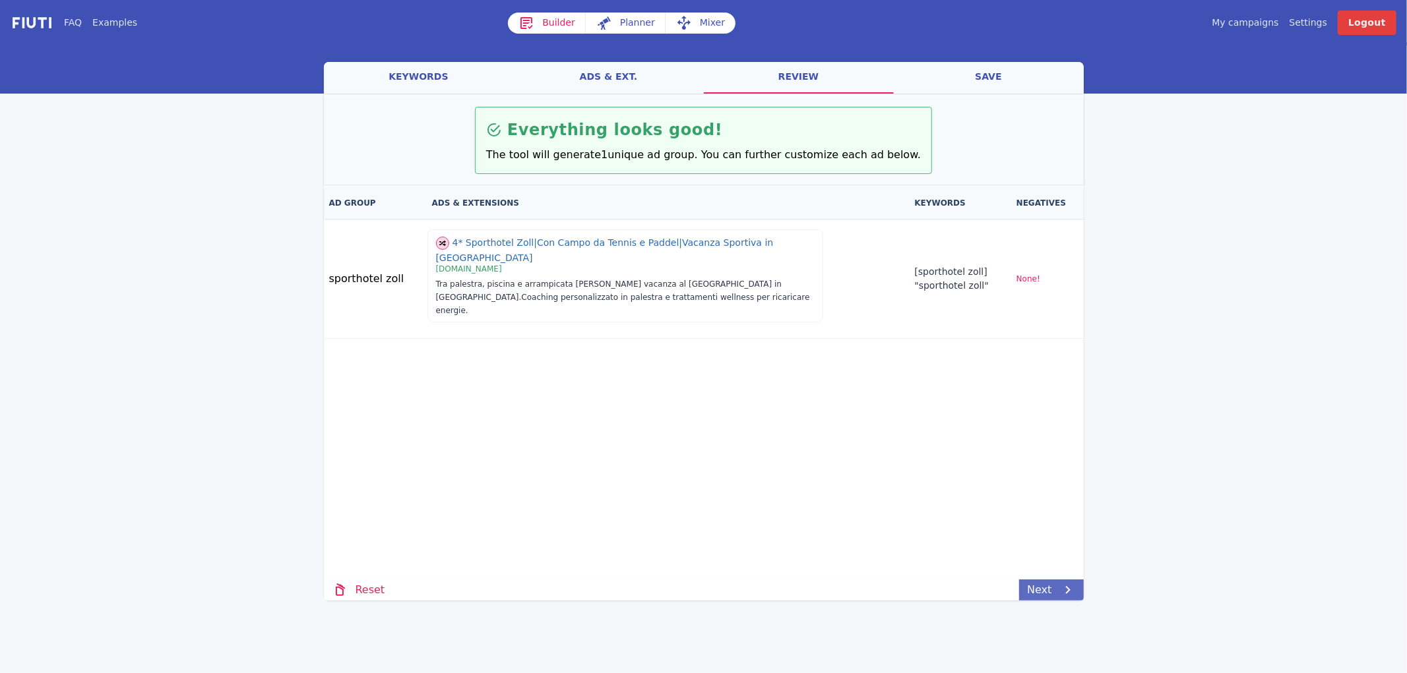
click at [1050, 583] on link "Next" at bounding box center [1051, 590] width 64 height 21
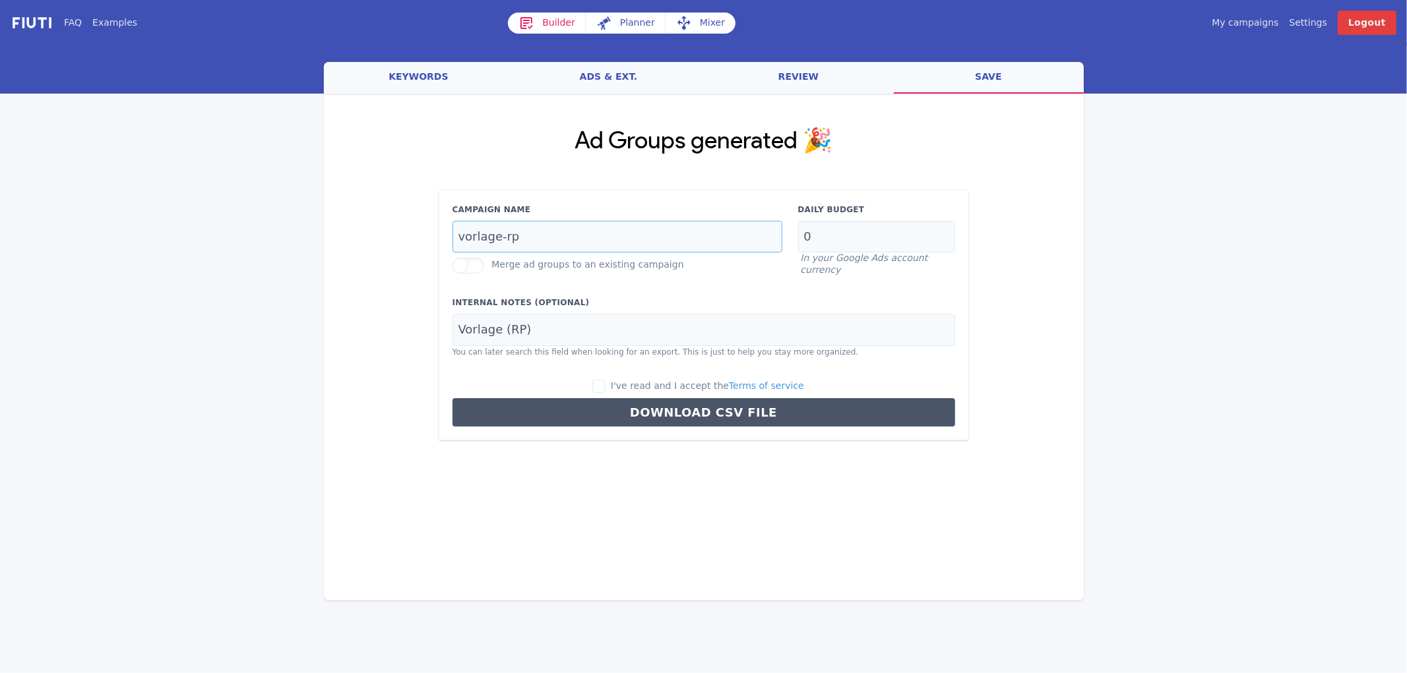
click at [530, 235] on input "vorlage-rp" at bounding box center [617, 237] width 330 height 32
type input "brand-i-it"
type input "4"
click at [528, 328] on input "Vorlage (RP)" at bounding box center [703, 330] width 502 height 32
type input "Sporthotel Zoll"
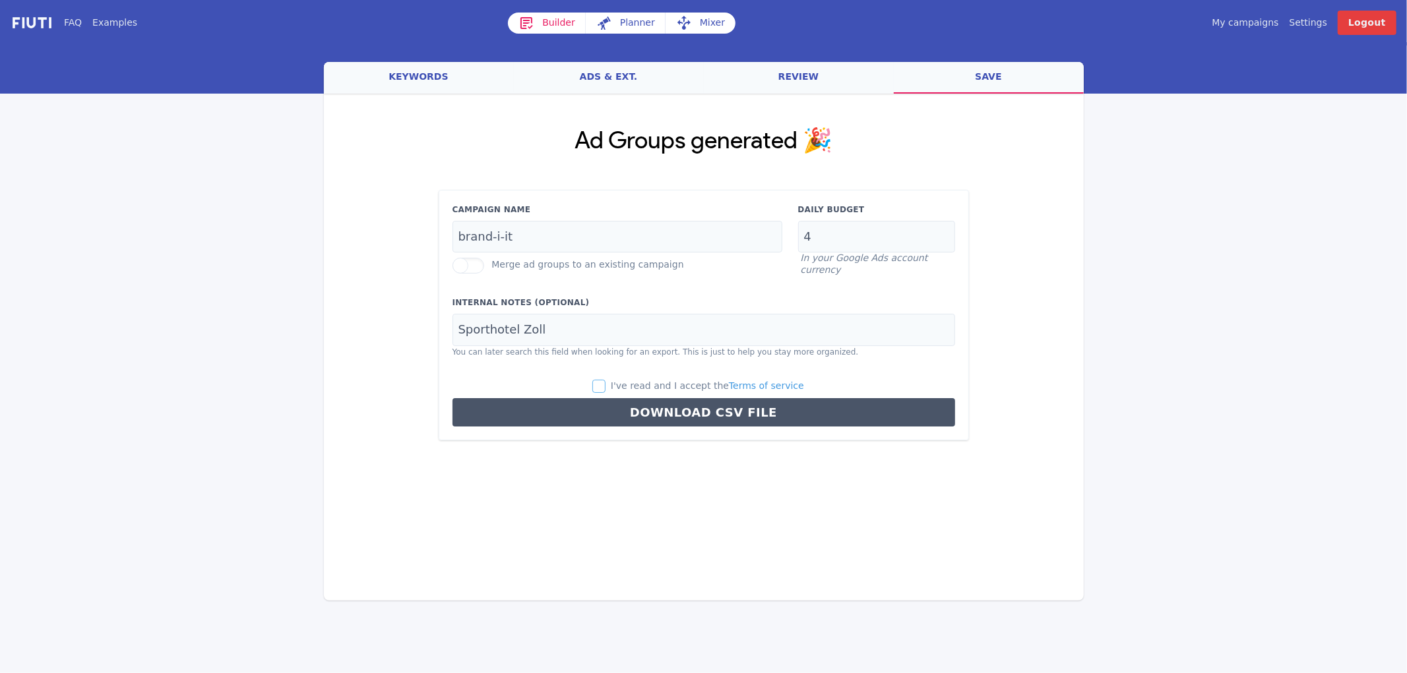
click at [605, 392] on input "I've read and I accept the Terms of service" at bounding box center [598, 386] width 13 height 13
checkbox input "true"
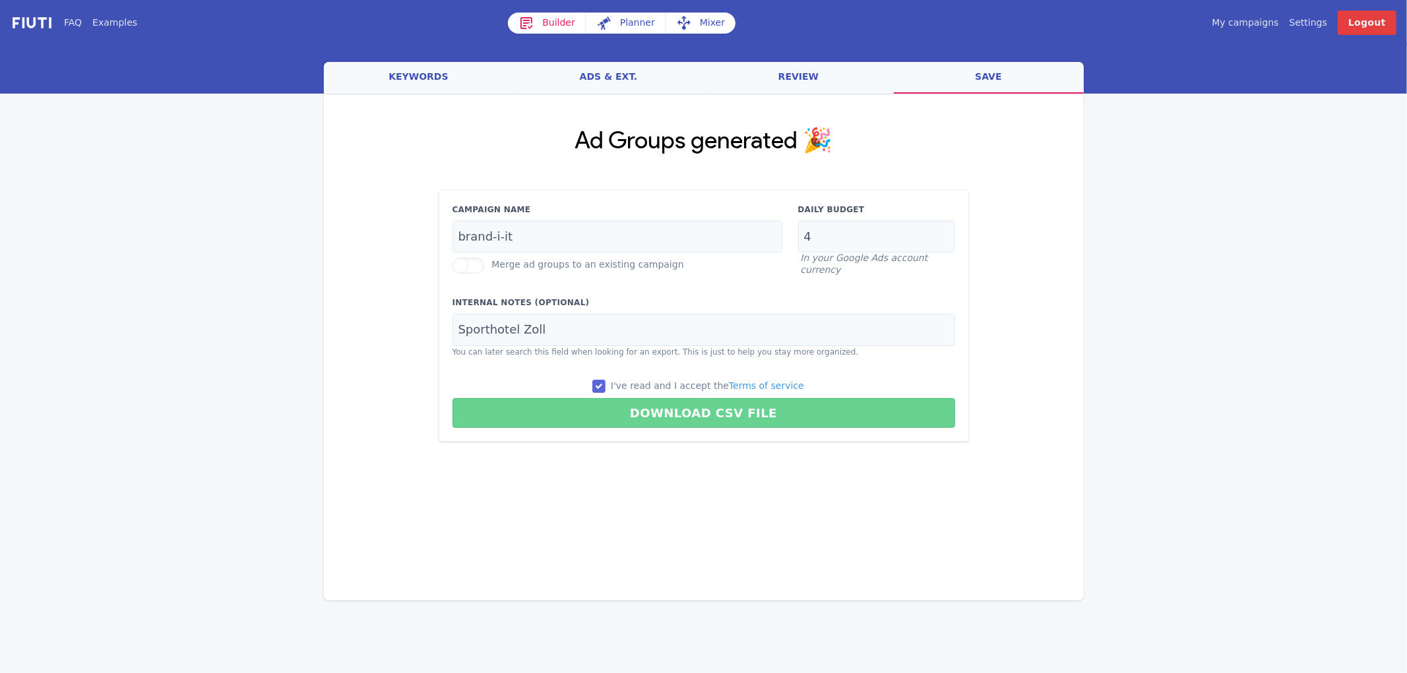
click at [617, 413] on button "Download CSV File" at bounding box center [703, 413] width 502 height 30
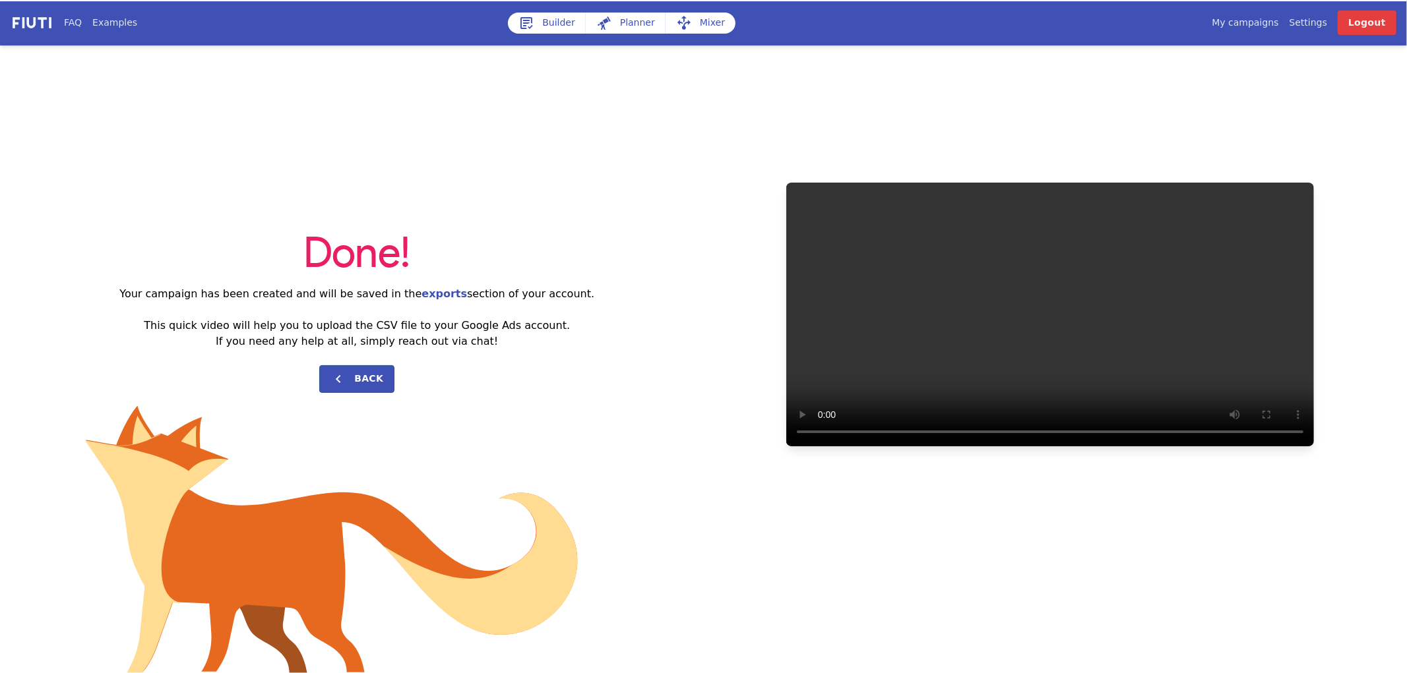
click at [357, 361] on div "Done! Your campaign has been created and will be saved in the exports section o…" at bounding box center [357, 315] width 693 height 188
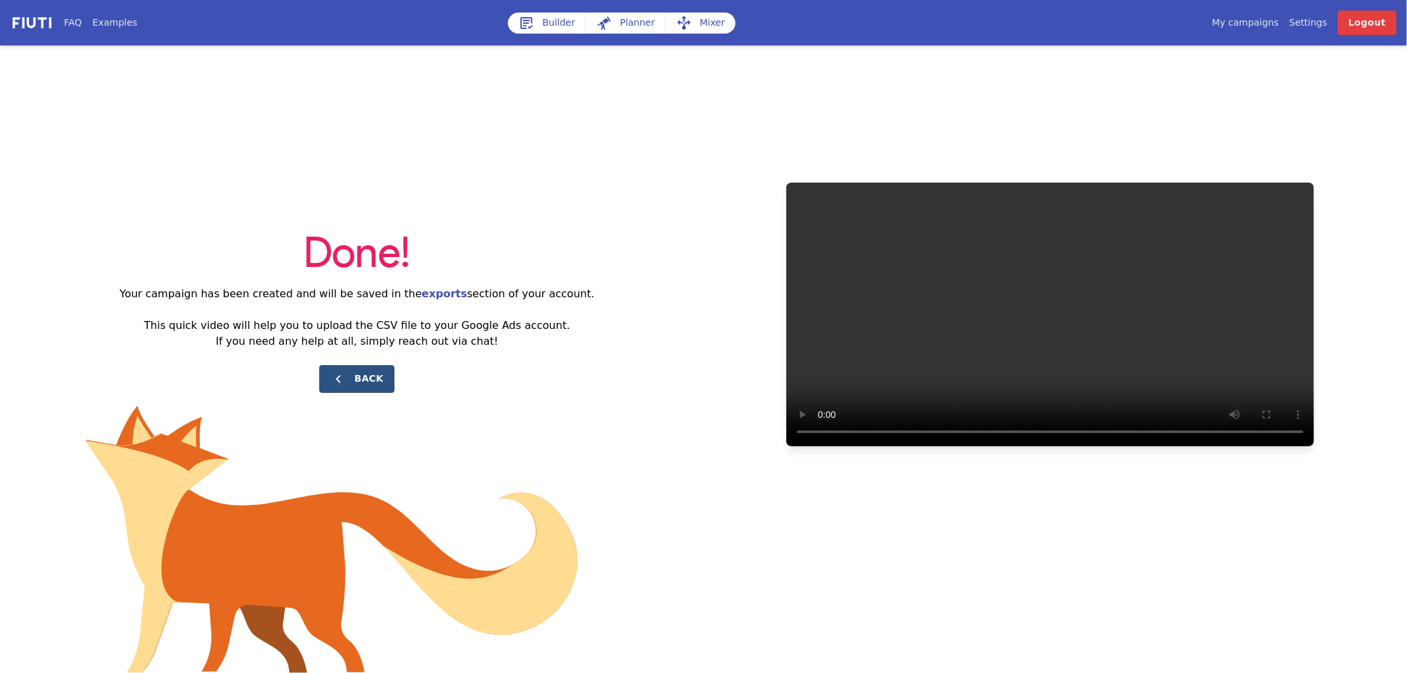
click at [365, 373] on button "Back" at bounding box center [356, 379] width 75 height 28
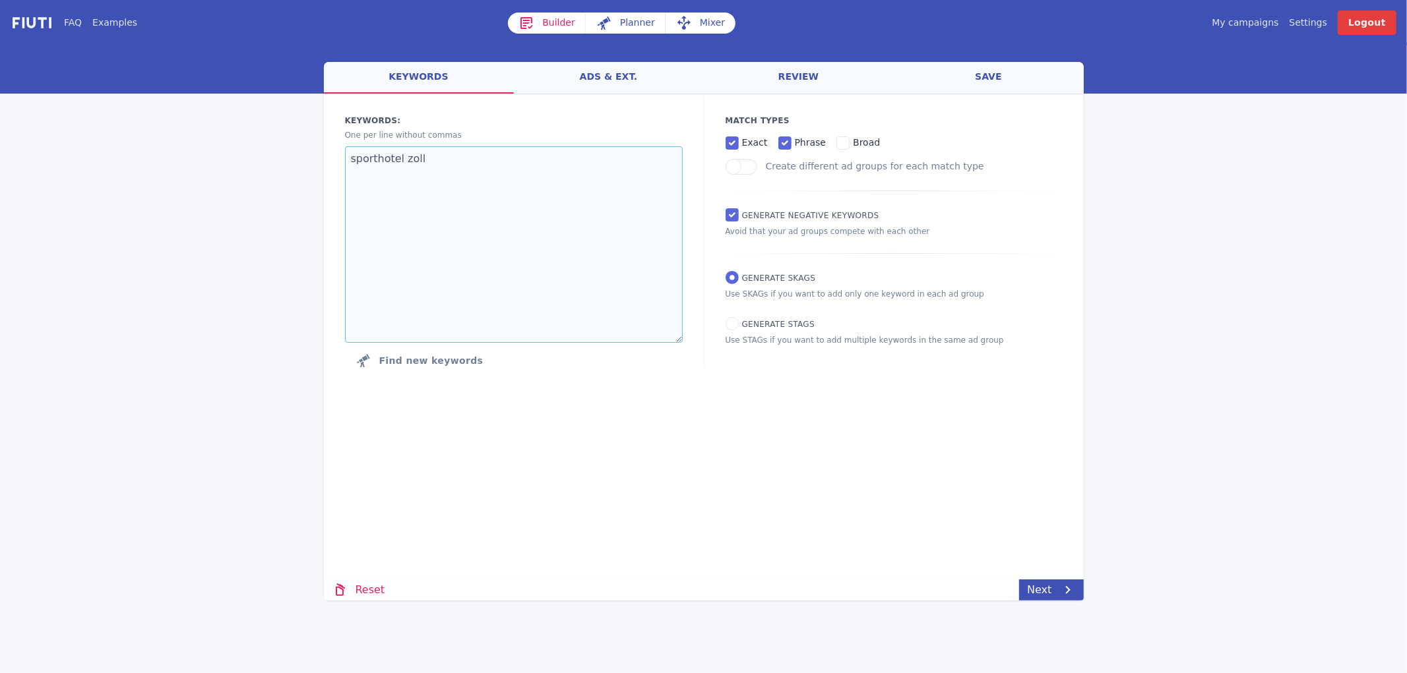
click at [453, 193] on textarea "sporthotel zoll" at bounding box center [514, 244] width 338 height 197
click at [434, 208] on textarea "sporthotel zoll" at bounding box center [514, 244] width 338 height 197
paste textarea "hotel con palestra hotel per sportivi sporthotel [GEOGRAPHIC_DATA] con campi da…"
type textarea "hotel con palestra hotel per sportivi sporthotel [GEOGRAPHIC_DATA] con campi da…"
click at [1045, 580] on link "Next" at bounding box center [1051, 590] width 64 height 21
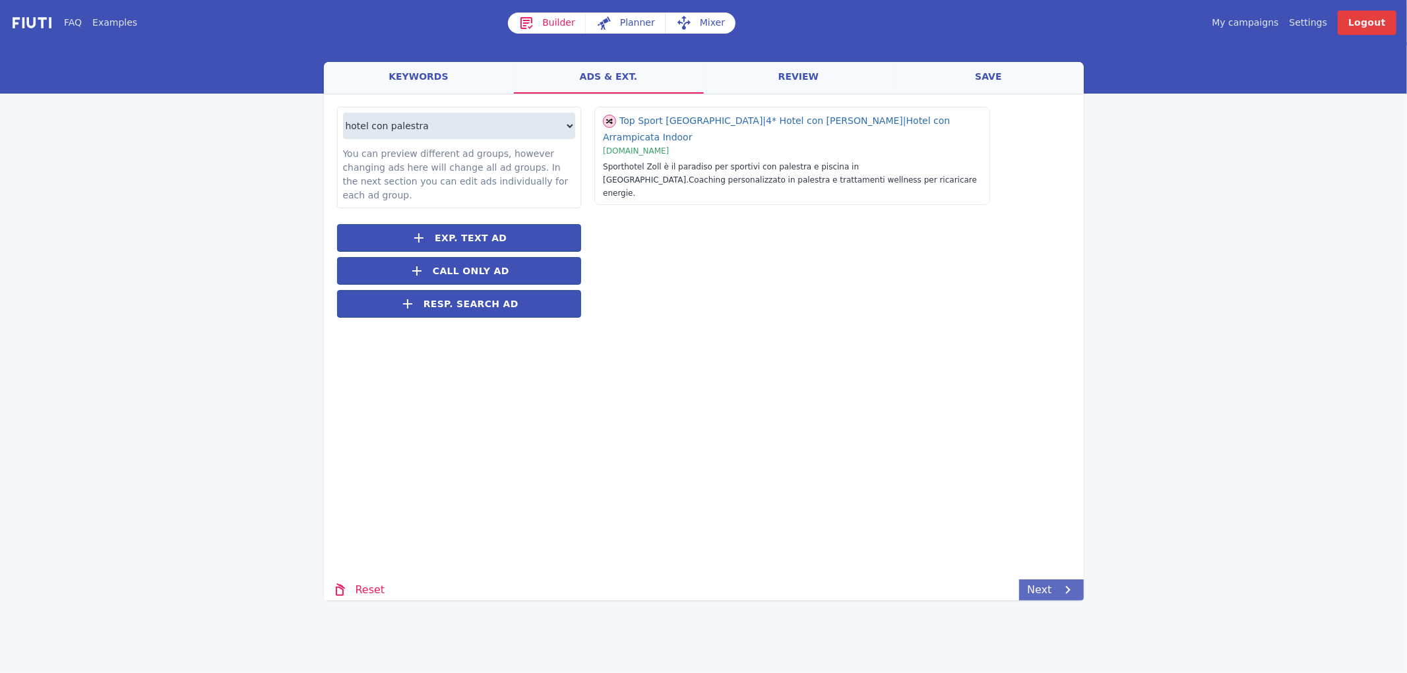
click at [1064, 597] on icon at bounding box center [1068, 590] width 16 height 16
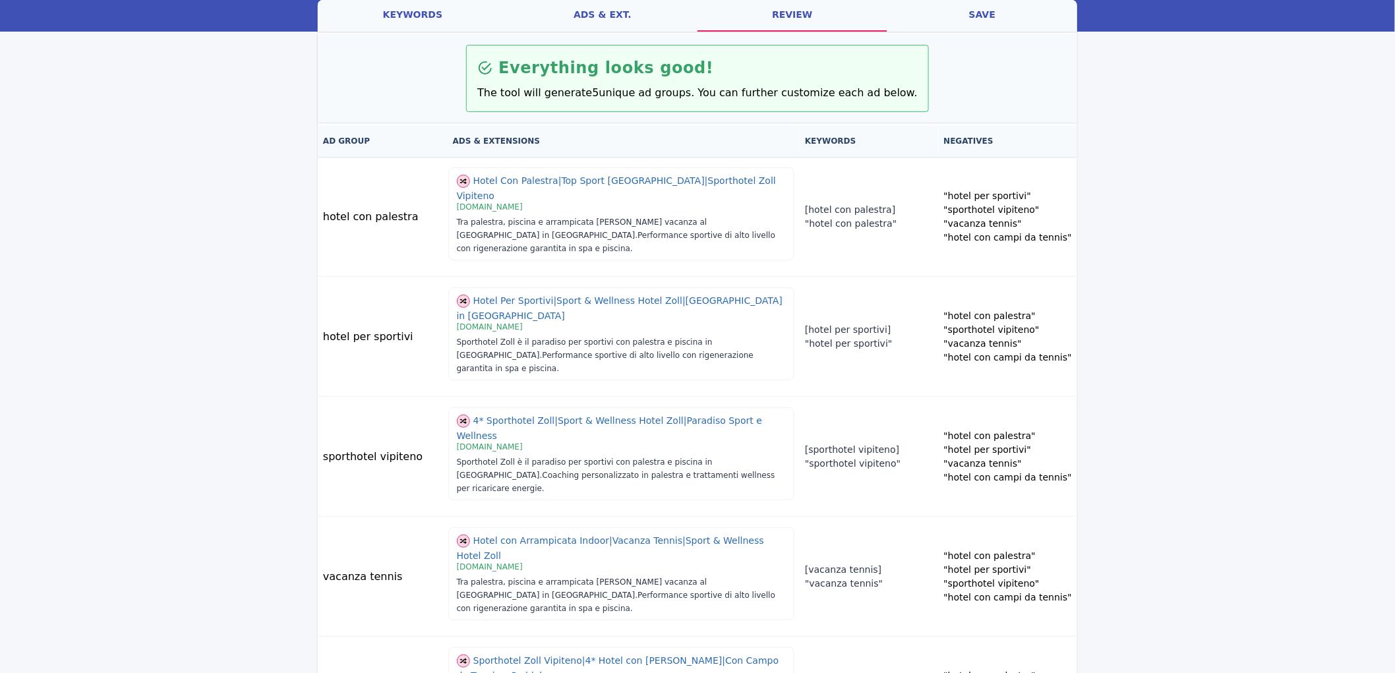
scroll to position [67, 0]
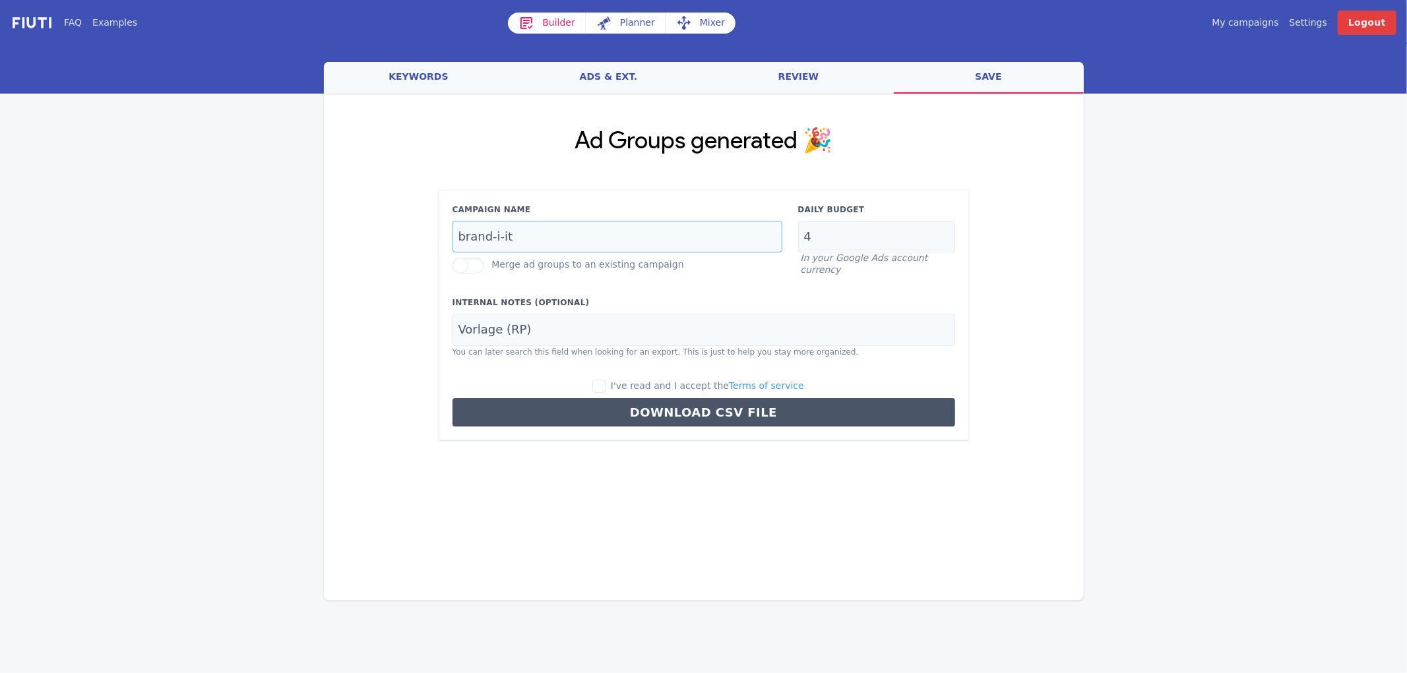
click at [512, 231] on input "brand-i-it" at bounding box center [617, 237] width 330 height 32
type input "sport-i-it"
click at [822, 240] on input "4" at bounding box center [876, 237] width 157 height 32
type input "8"
click at [526, 331] on input "Vorlage (RP)" at bounding box center [703, 330] width 502 height 32
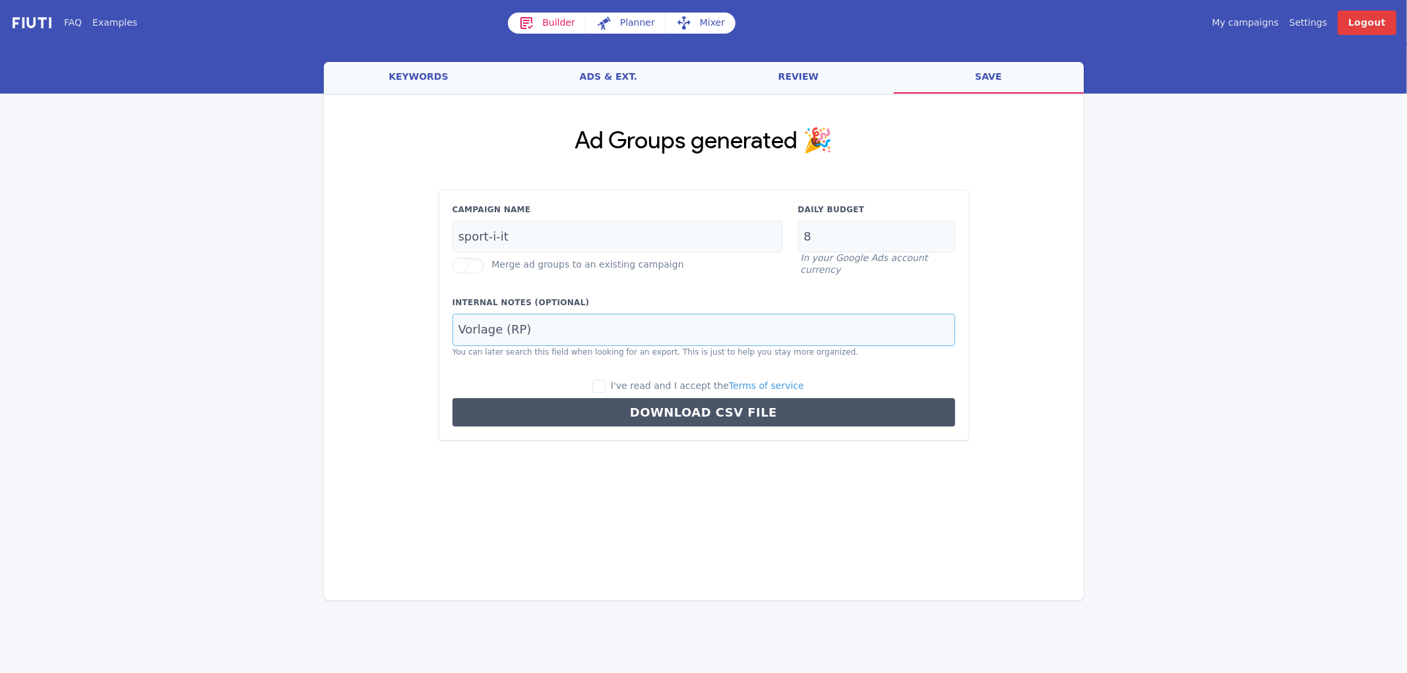
paste input "Sporthotel Zoll"
type input "Sporthotel Zoll"
click at [605, 380] on input "I've read and I accept the Terms of service" at bounding box center [598, 386] width 13 height 13
checkbox input "true"
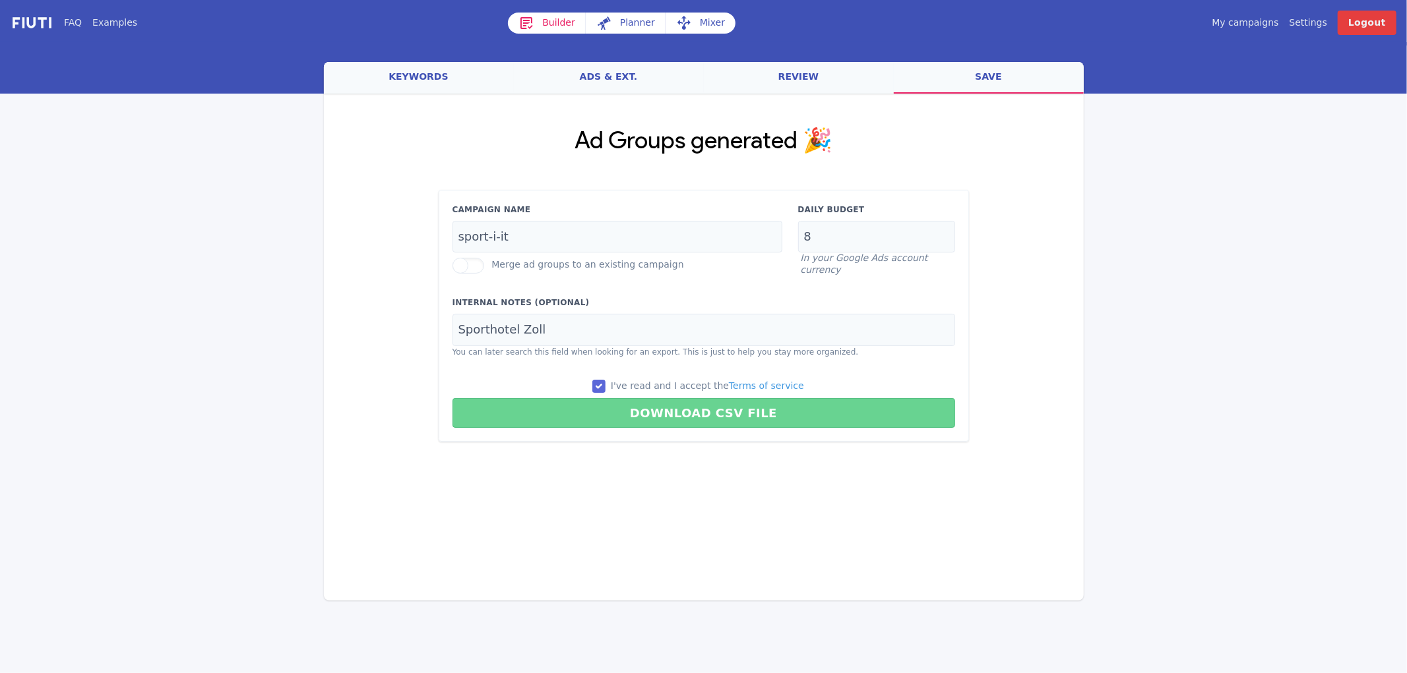
click at [640, 410] on button "Download CSV File" at bounding box center [703, 413] width 502 height 30
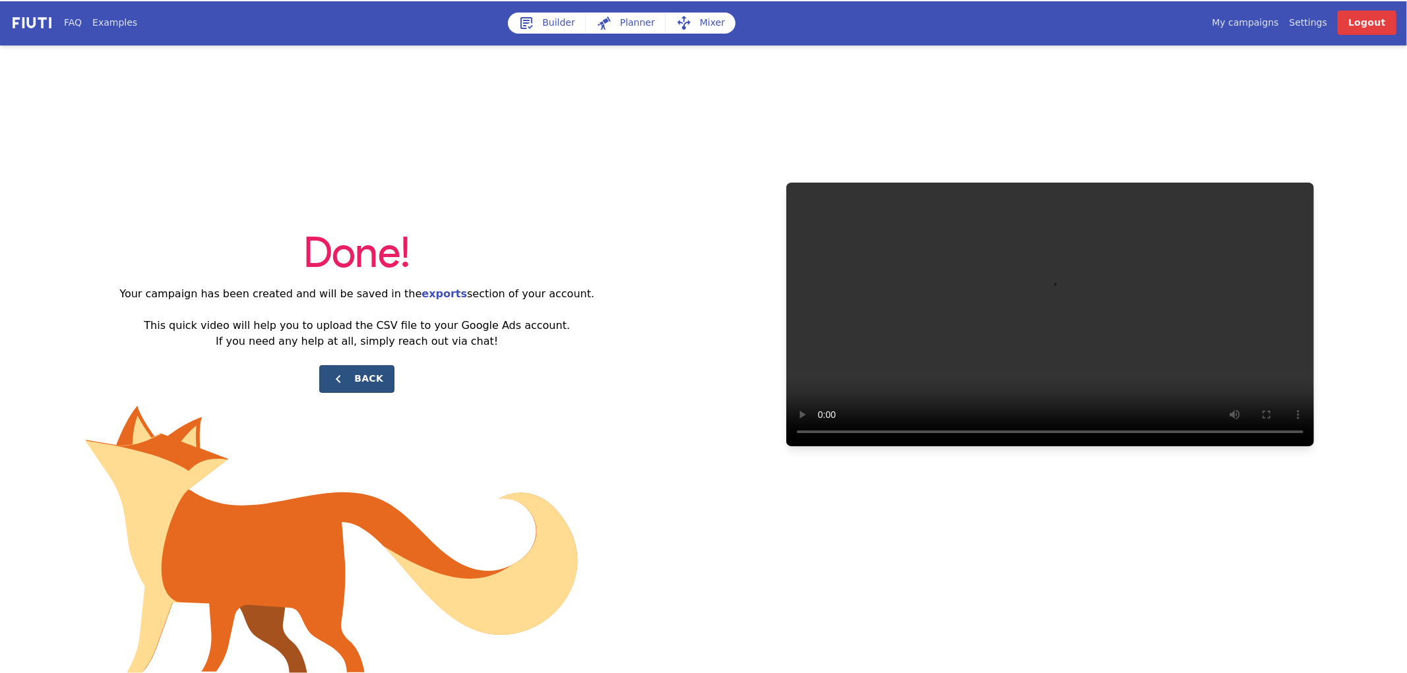
click at [321, 381] on div "Done! Your campaign has been created and will be saved in the exports section o…" at bounding box center [357, 315] width 693 height 188
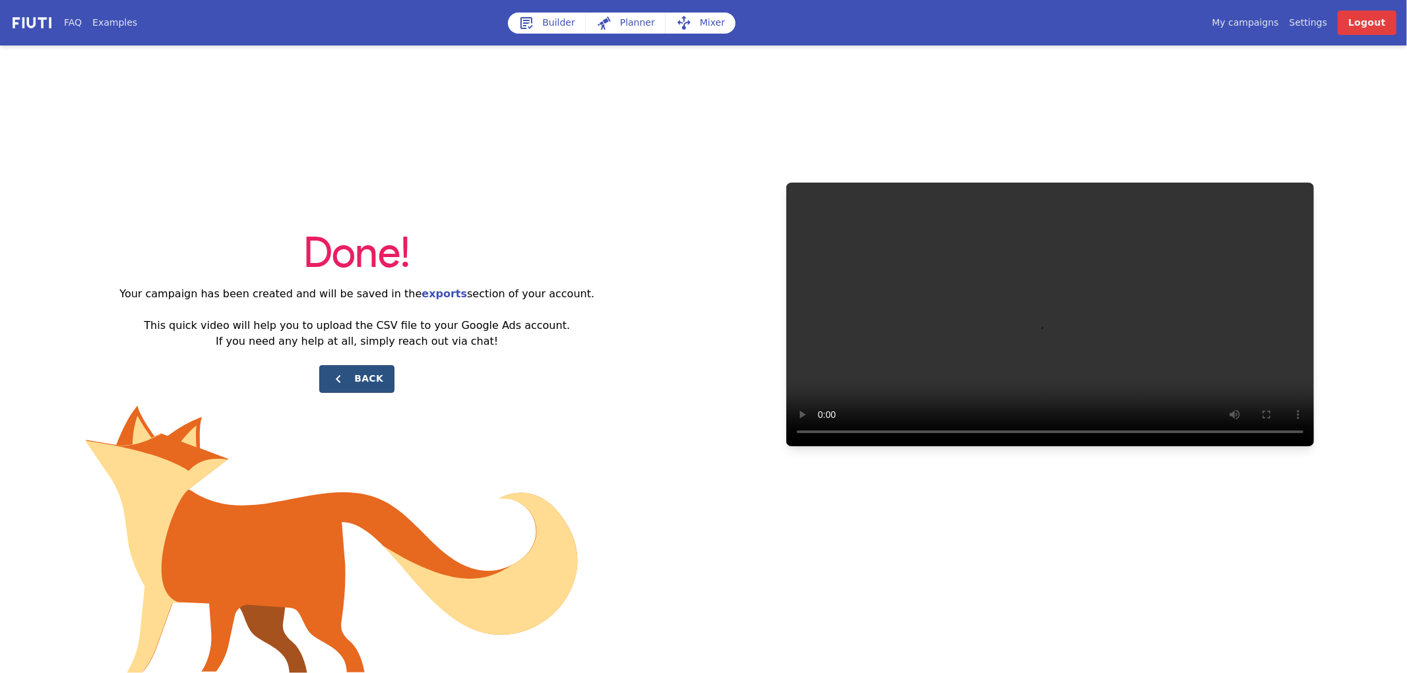
click at [357, 382] on button "Back" at bounding box center [356, 379] width 75 height 28
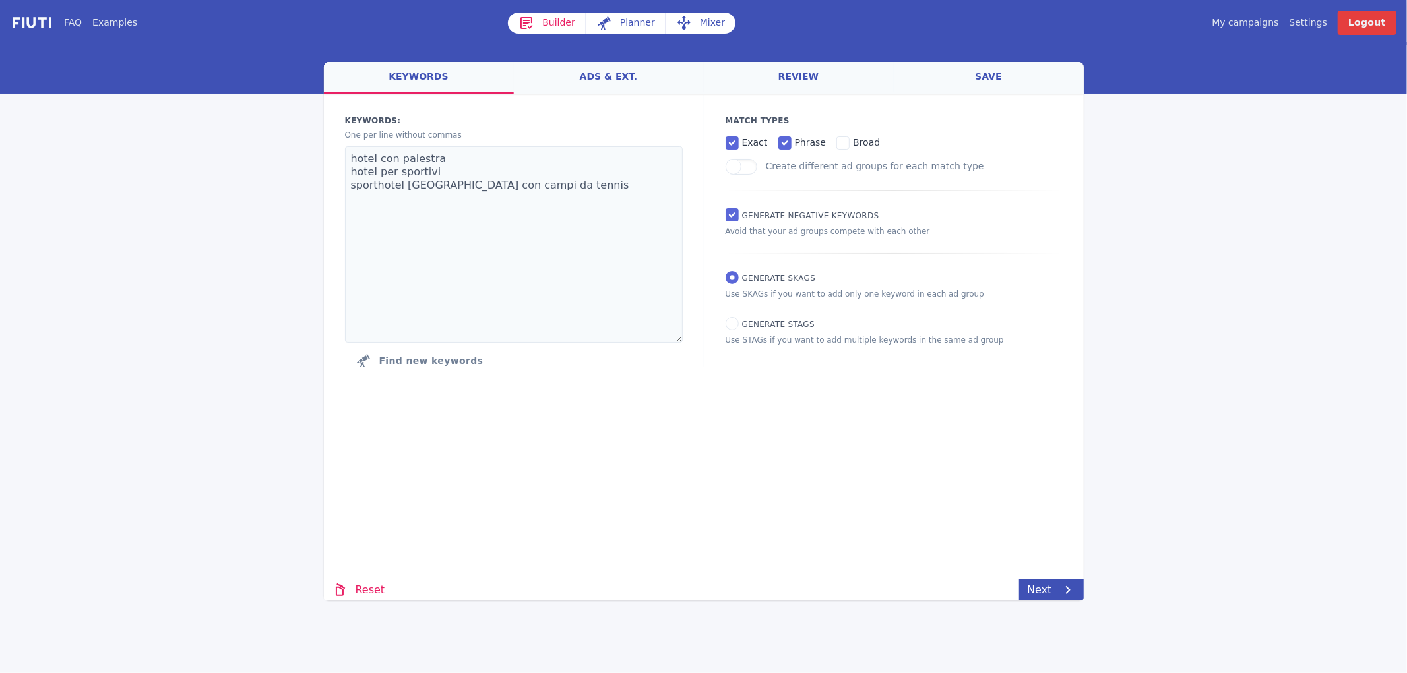
drag, startPoint x: 307, startPoint y: 187, endPoint x: 317, endPoint y: 187, distance: 9.9
click at [307, 187] on div "FAQ Examples Builder Planner Mixer My campaigns Price Settings Login Logout wel…" at bounding box center [703, 300] width 1407 height 601
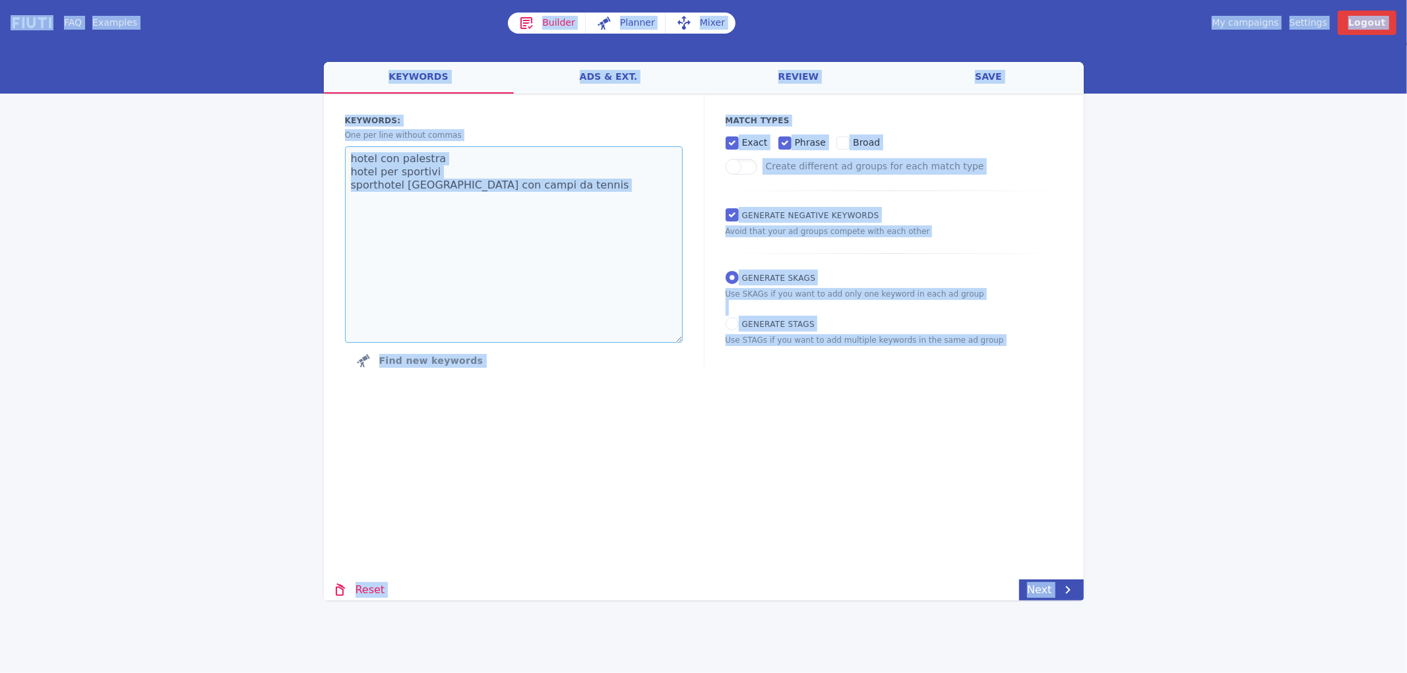
click at [446, 196] on textarea "hotel con palestra hotel per sportivi sporthotel [GEOGRAPHIC_DATA] con campi da…" at bounding box center [514, 244] width 338 height 197
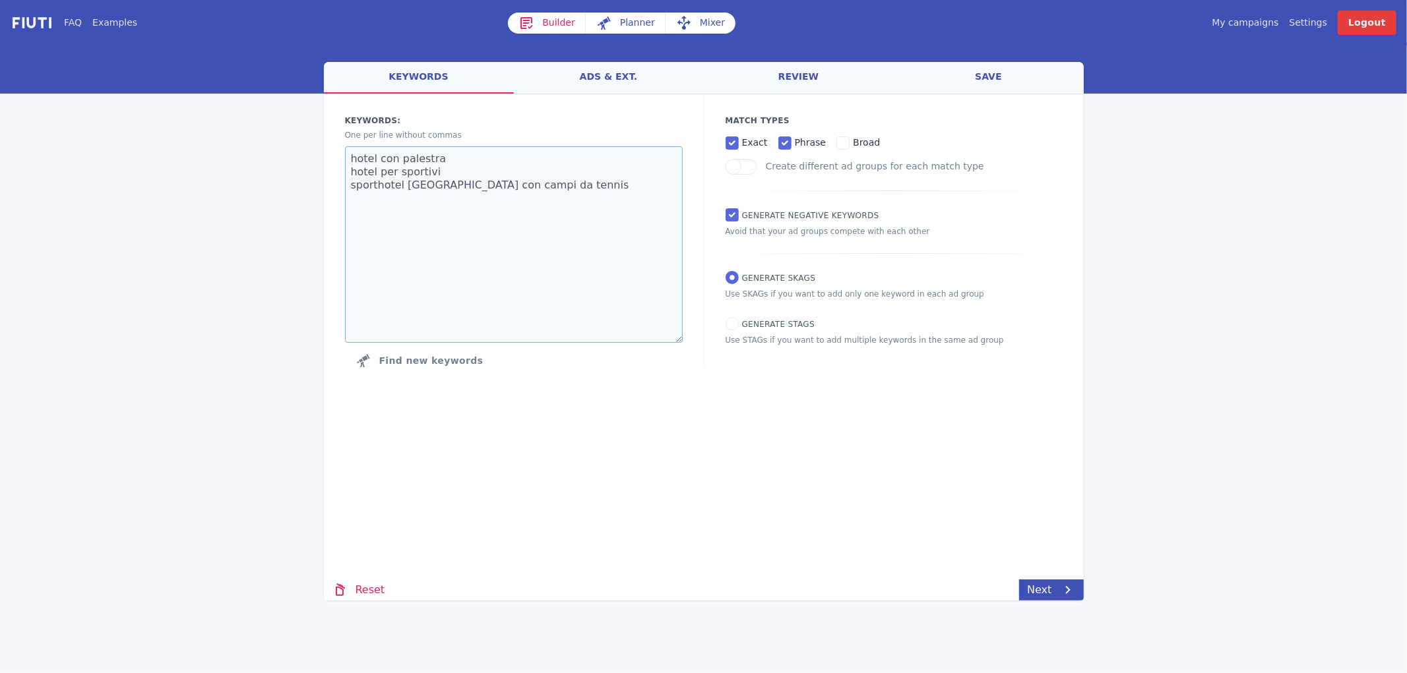
paste textarea "vipiteno 4 stelle hotel vipiteno con piscina hotel vipiteno con spa"
type textarea "hotel vipiteno 4 stelle hotel vipiteno con piscina hotel vipiteno con spa"
click at [1069, 596] on icon at bounding box center [1068, 590] width 16 height 16
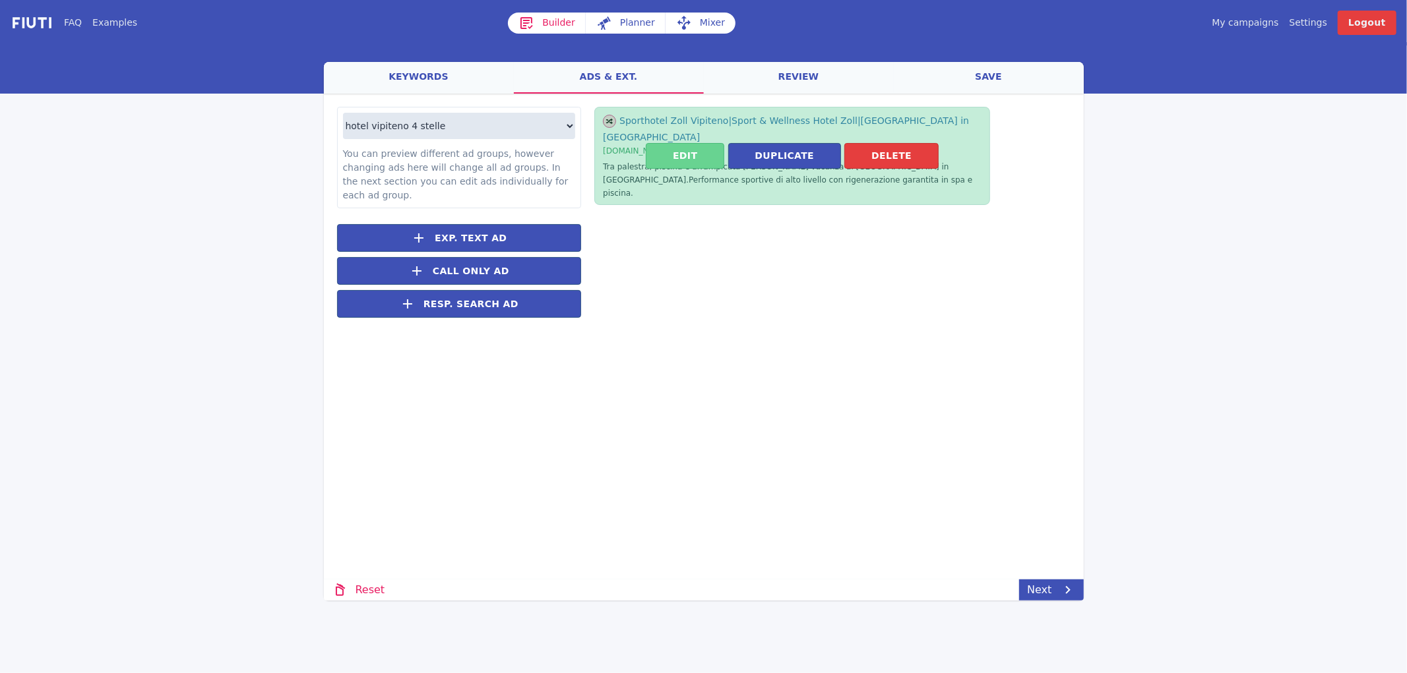
click at [677, 145] on button "Edit" at bounding box center [685, 156] width 78 height 26
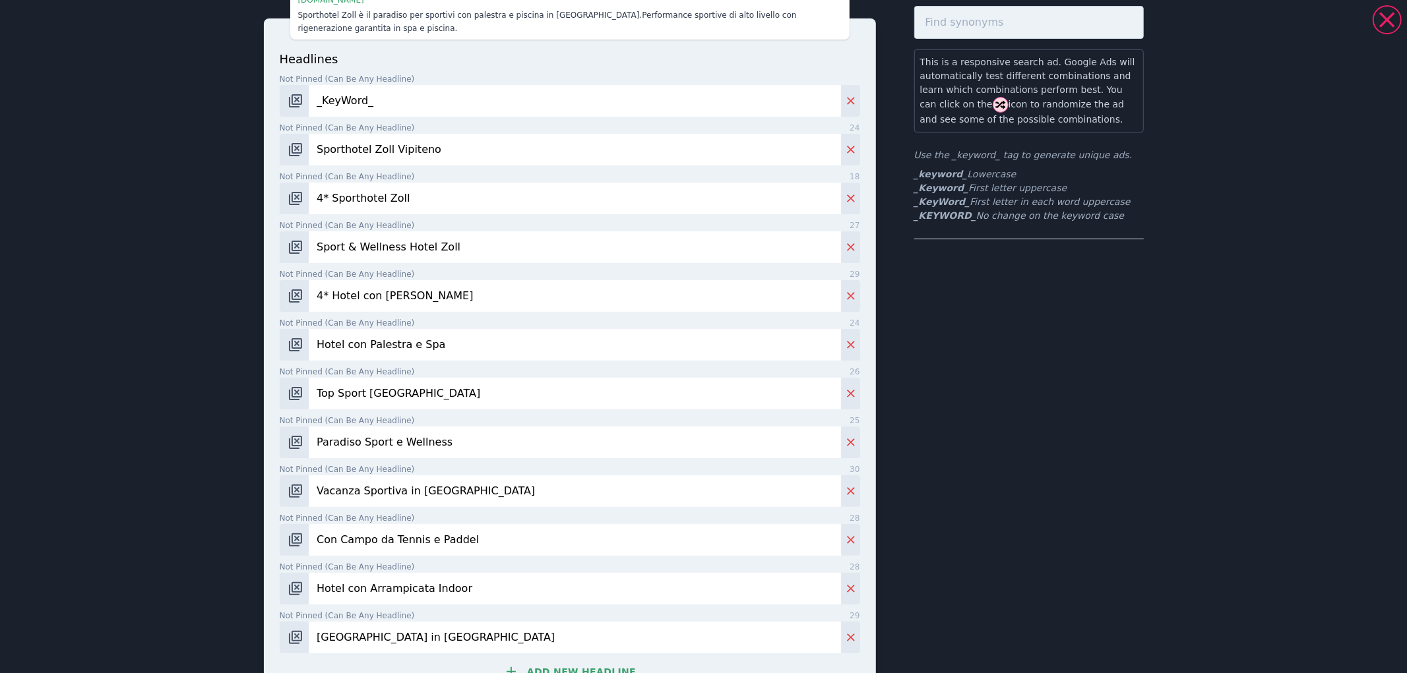
scroll to position [439, 0]
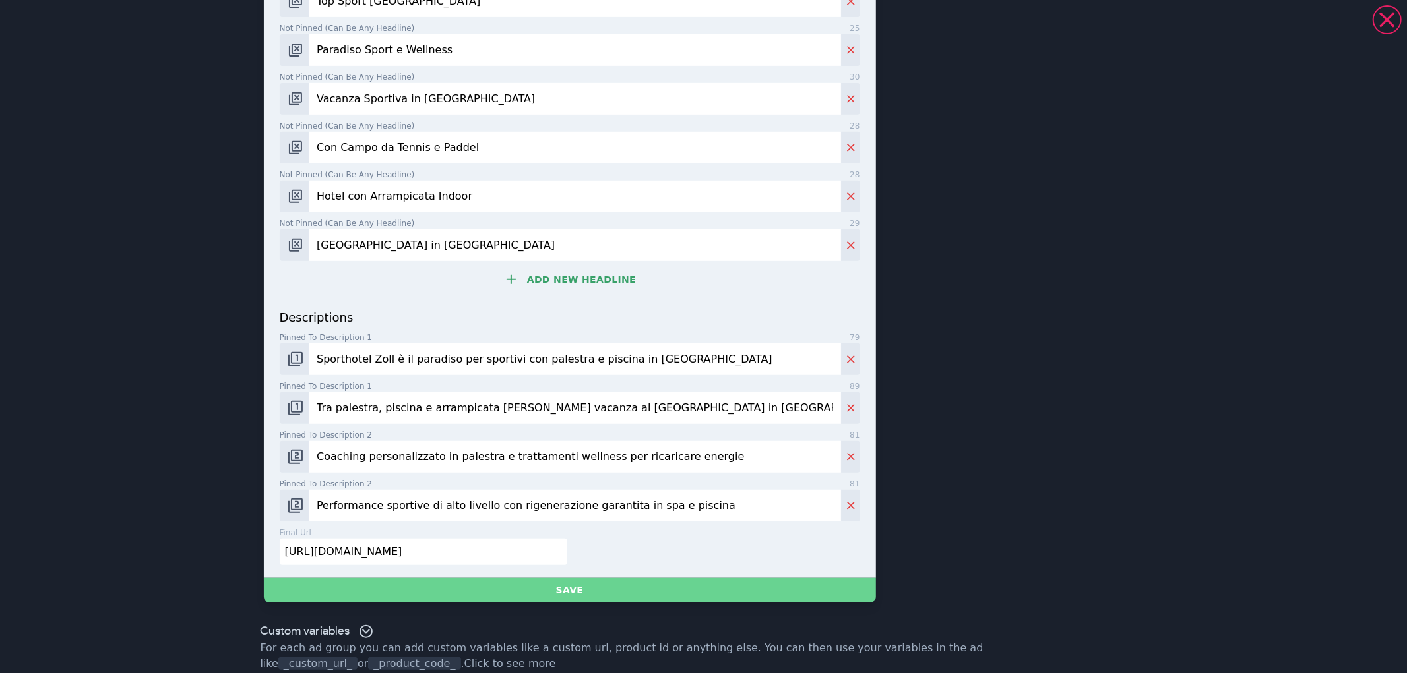
click at [842, 585] on button "Save" at bounding box center [570, 590] width 612 height 24
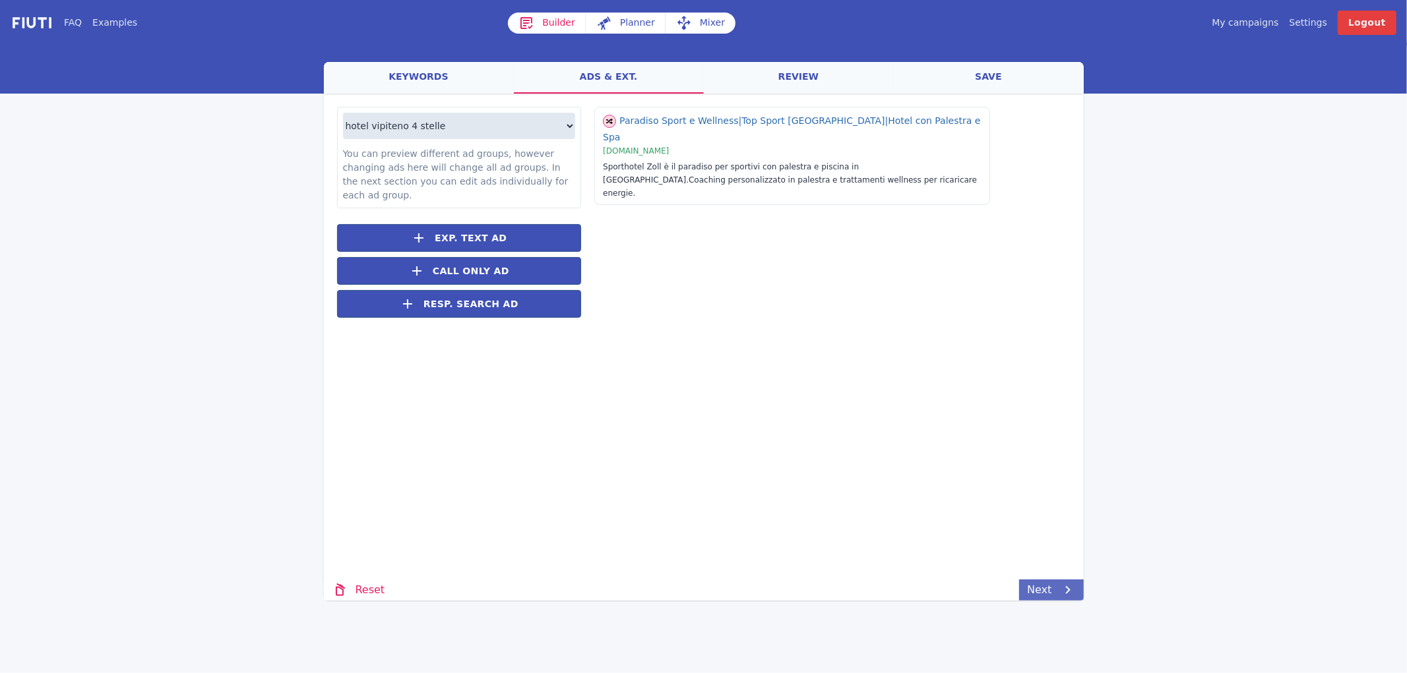
click at [1070, 597] on icon at bounding box center [1068, 590] width 16 height 16
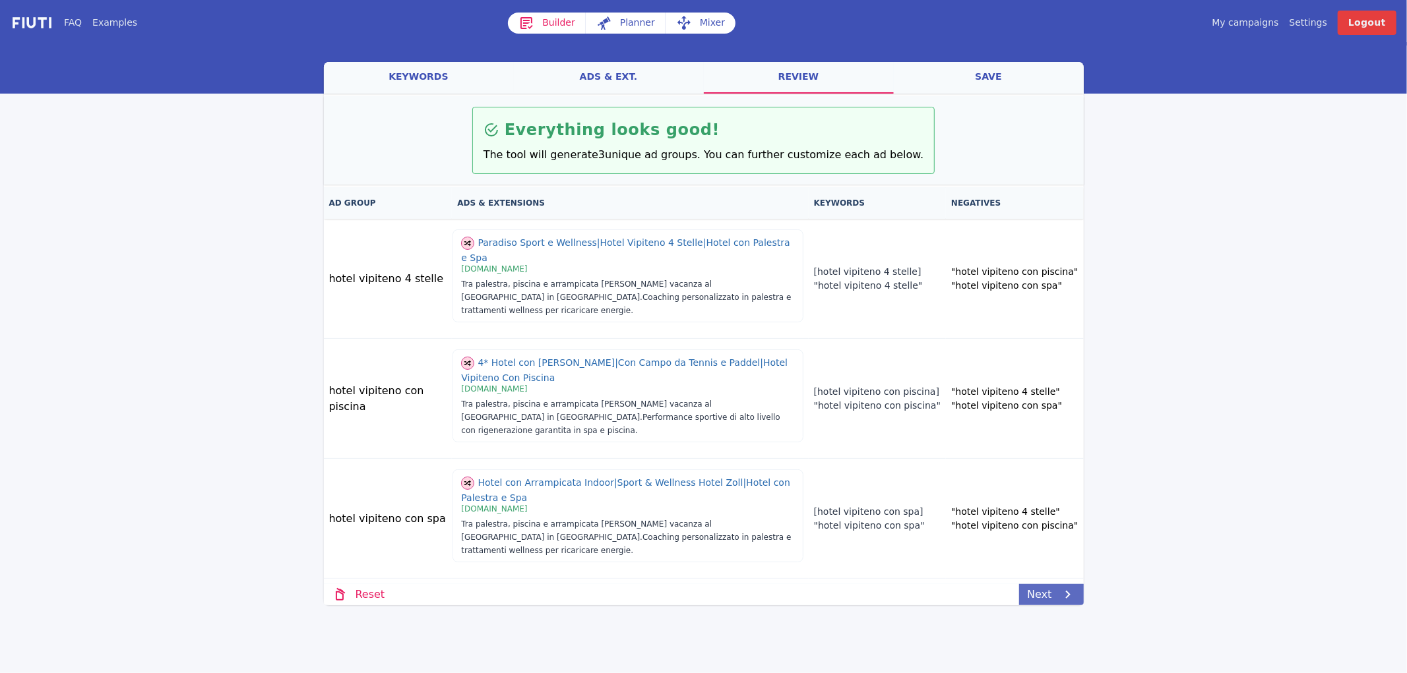
click at [1069, 597] on icon at bounding box center [1068, 595] width 16 height 16
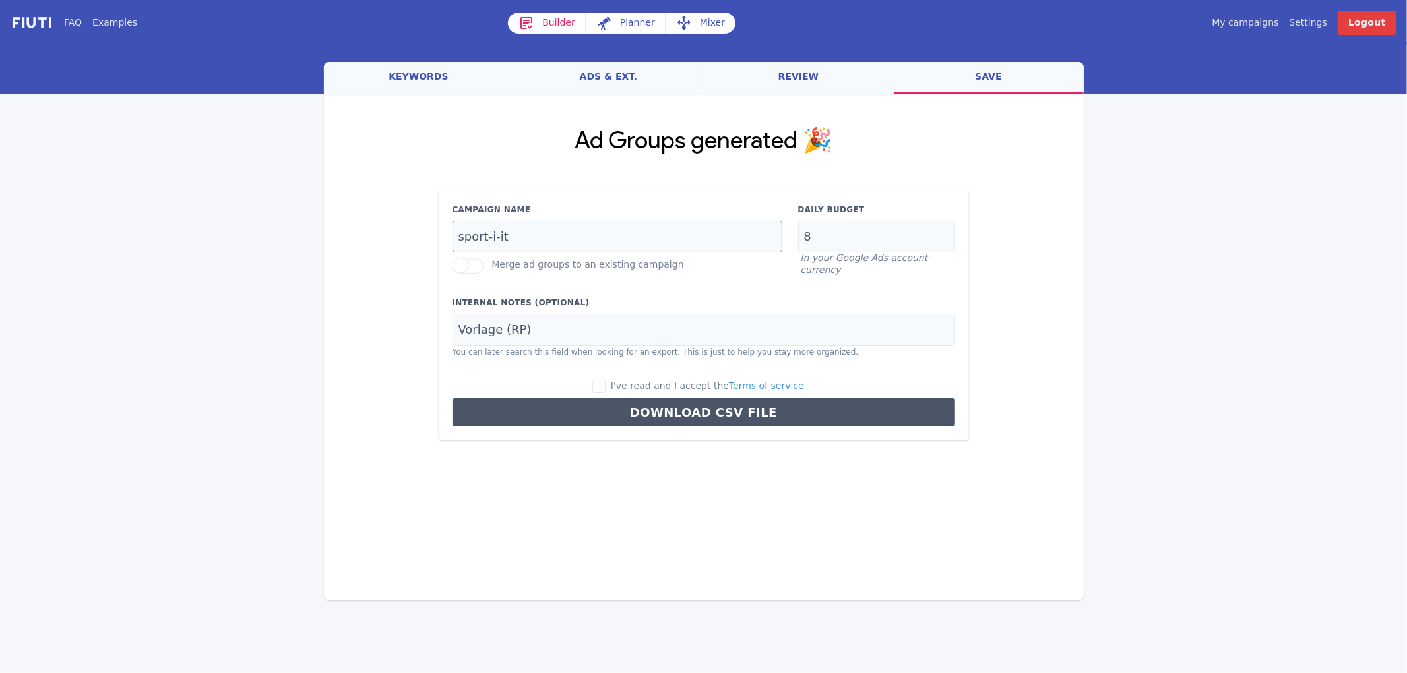
click at [556, 238] on input "sport-i-it" at bounding box center [617, 237] width 330 height 32
click at [462, 241] on input "sport-i-it" at bounding box center [617, 237] width 330 height 32
type input "vipiteno-i-it"
click at [876, 229] on input "8" at bounding box center [876, 237] width 157 height 32
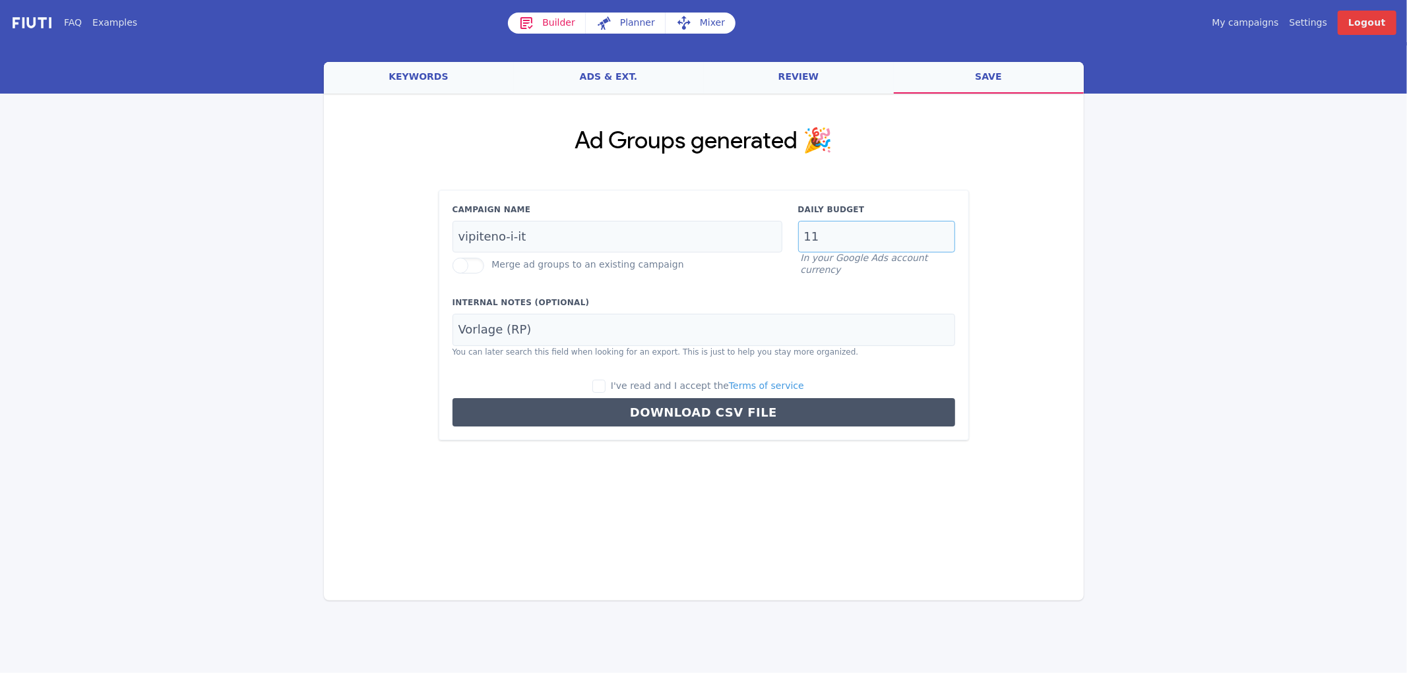
type input "11"
click at [534, 324] on input "Vorlage (RP)" at bounding box center [703, 330] width 502 height 32
type input "Sporthotel Zoll"
click at [605, 387] on input "I've read and I accept the Terms of service" at bounding box center [598, 386] width 13 height 13
checkbox input "true"
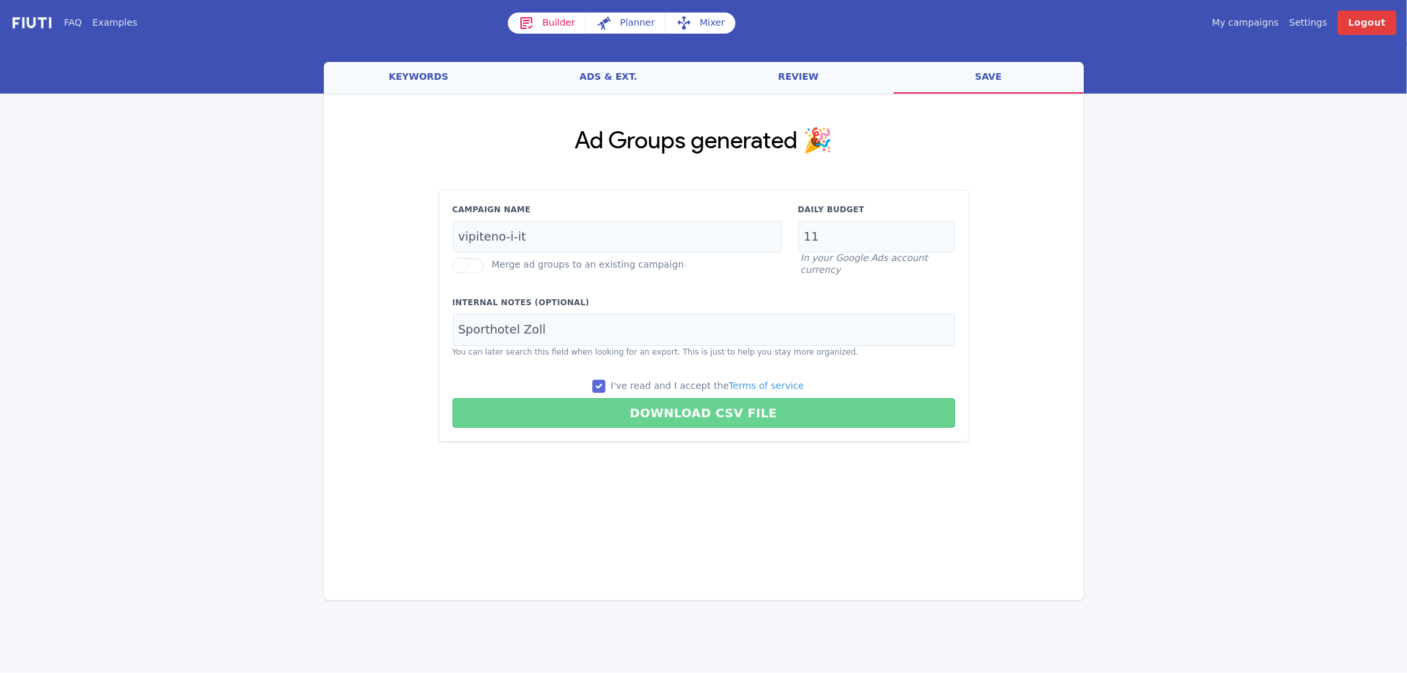
click at [629, 411] on button "Download CSV File" at bounding box center [703, 413] width 502 height 30
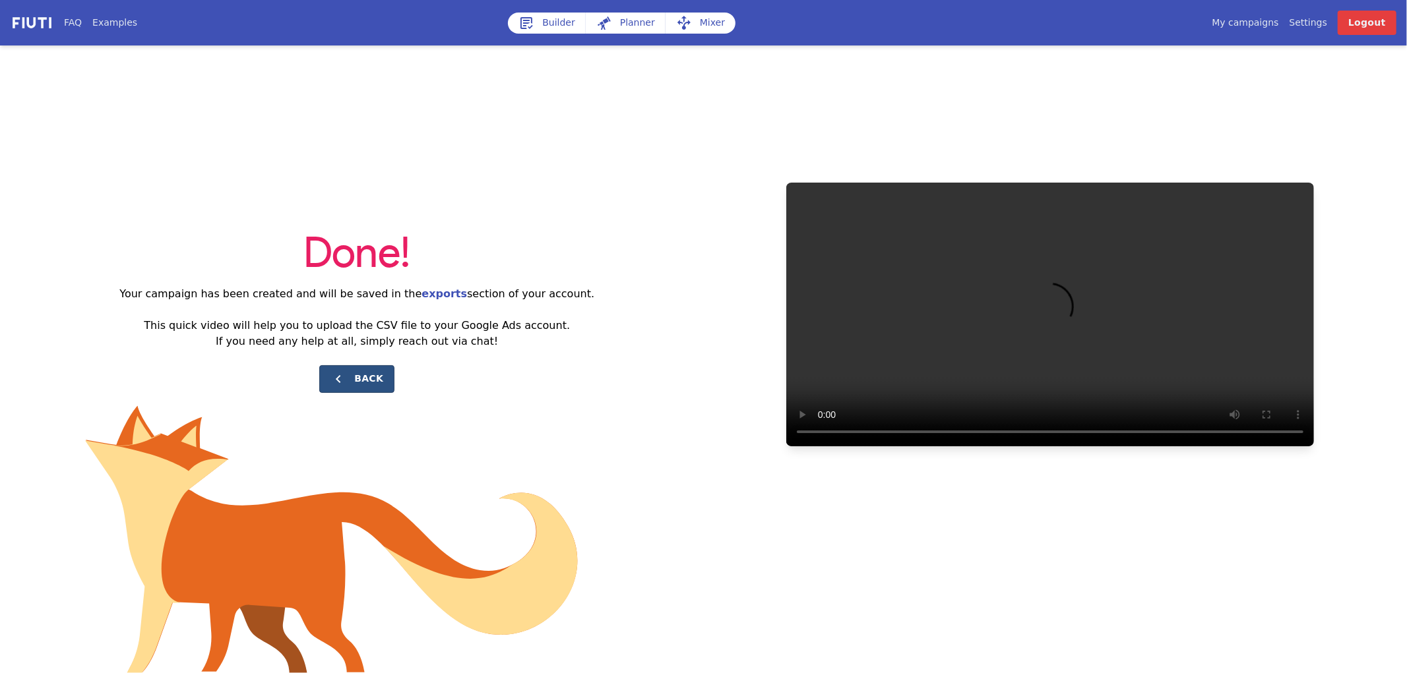
click at [377, 383] on button "Back" at bounding box center [356, 379] width 75 height 28
